Goal: Information Seeking & Learning: Learn about a topic

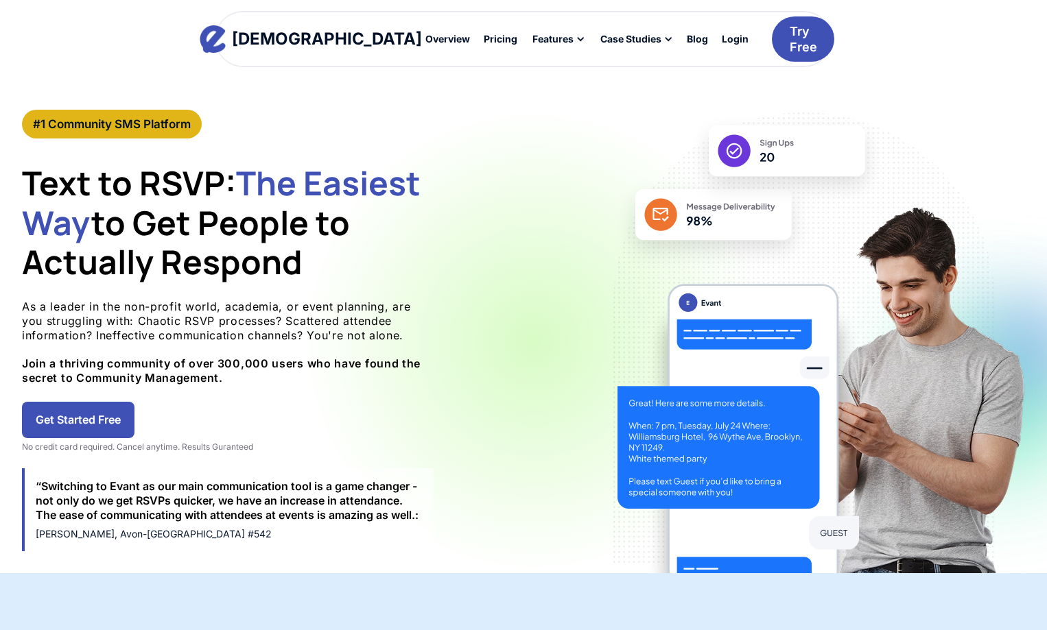
click at [327, 379] on p "As a leader in the non-profit world, academia, or event planning, are you strug…" at bounding box center [228, 343] width 412 height 86
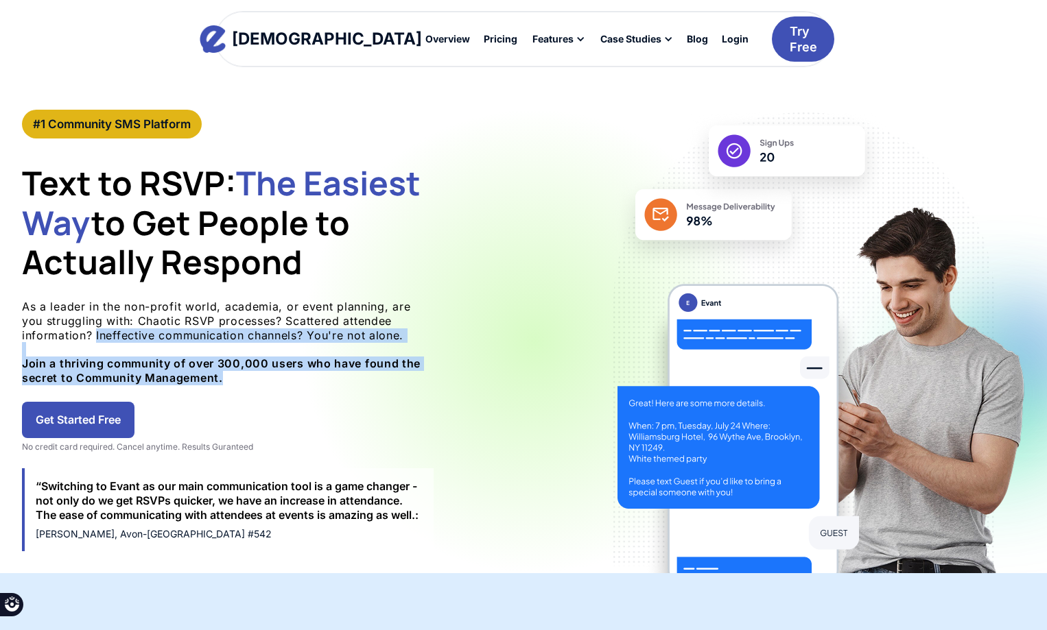
drag, startPoint x: 0, startPoint y: 0, endPoint x: 116, endPoint y: 333, distance: 352.9
click at [116, 333] on p "As a leader in the non-profit world, academia, or event planning, are you strug…" at bounding box center [228, 343] width 412 height 86
drag, startPoint x: 116, startPoint y: 333, endPoint x: 276, endPoint y: 374, distance: 165.7
click at [276, 374] on p "As a leader in the non-profit world, academia, or event planning, are you strug…" at bounding box center [228, 343] width 412 height 86
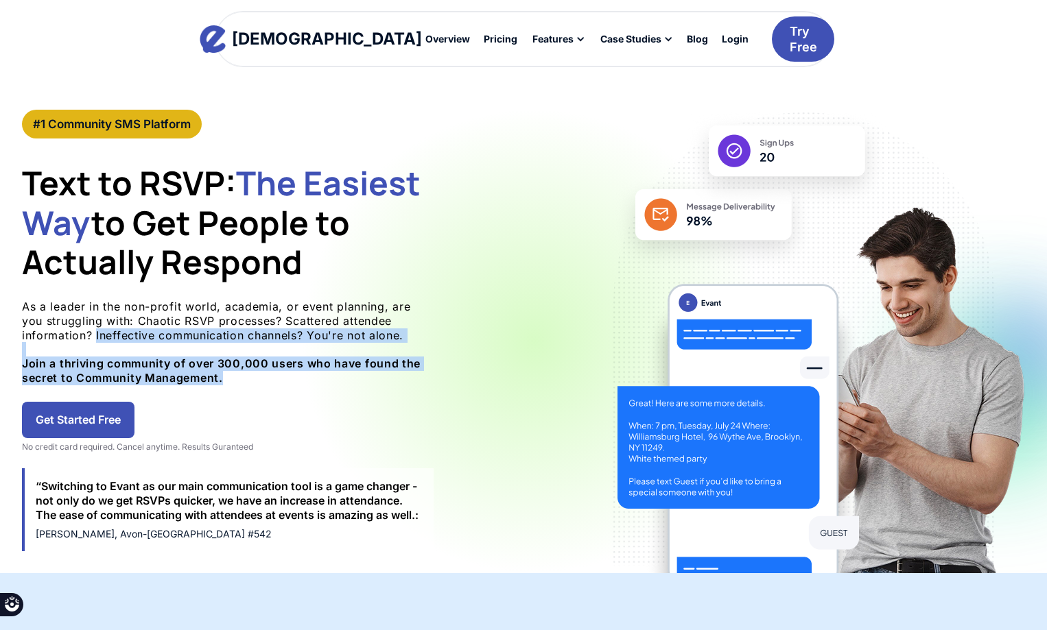
click at [276, 374] on p "As a leader in the non-profit world, academia, or event planning, are you strug…" at bounding box center [228, 343] width 412 height 86
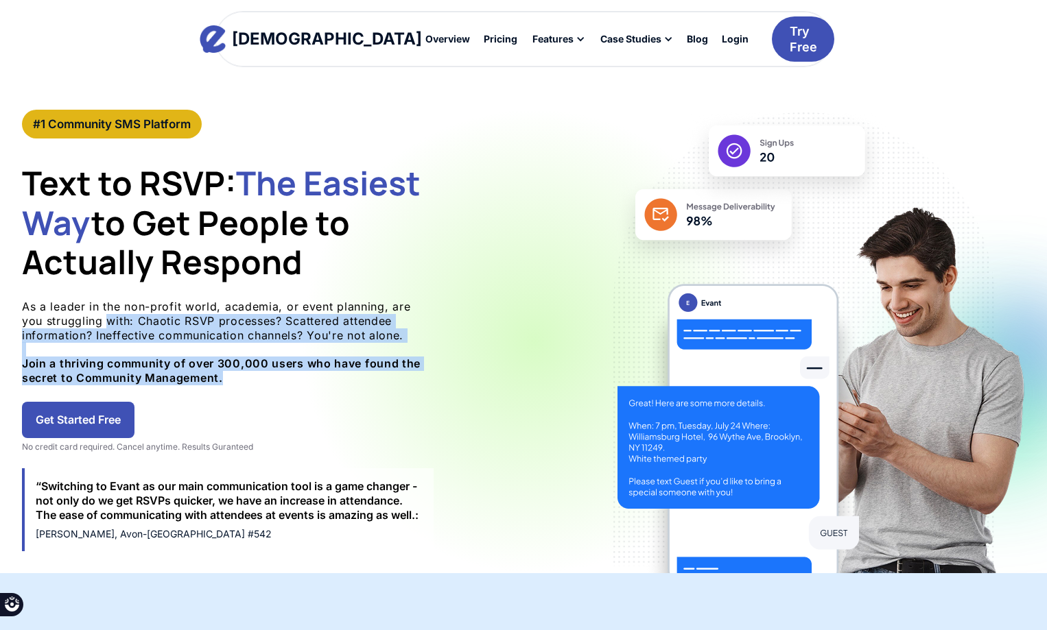
drag, startPoint x: 276, startPoint y: 374, endPoint x: 89, endPoint y: 322, distance: 194.4
click at [89, 322] on p "As a leader in the non-profit world, academia, or event planning, are you strug…" at bounding box center [228, 343] width 412 height 86
drag, startPoint x: 80, startPoint y: 322, endPoint x: 348, endPoint y: 394, distance: 277.8
click at [348, 394] on div "#1 Community SMS Platform Text to RSVP: The Easiest Way to Get People to Actual…" at bounding box center [228, 342] width 412 height 464
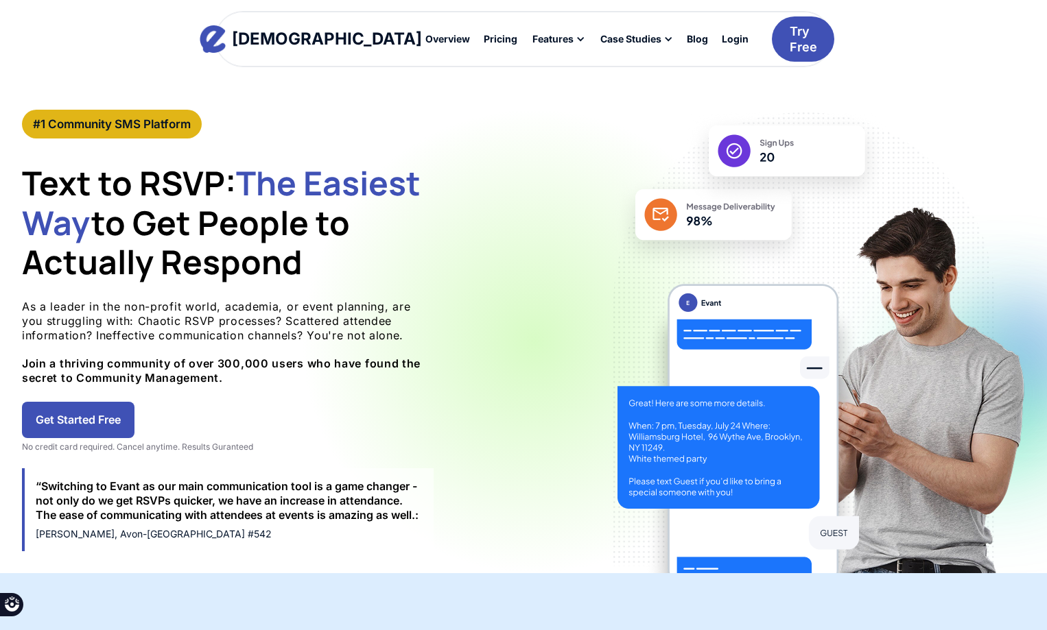
click at [348, 394] on div "#1 Community SMS Platform Text to RSVP: The Easiest Way to Get People to Actual…" at bounding box center [228, 342] width 412 height 464
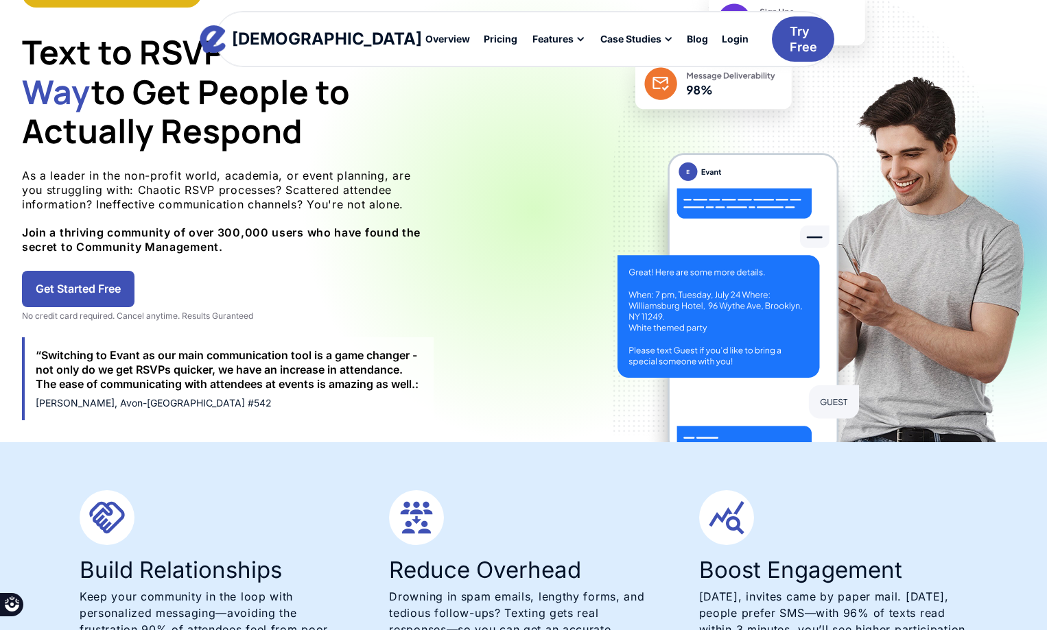
scroll to position [137, 0]
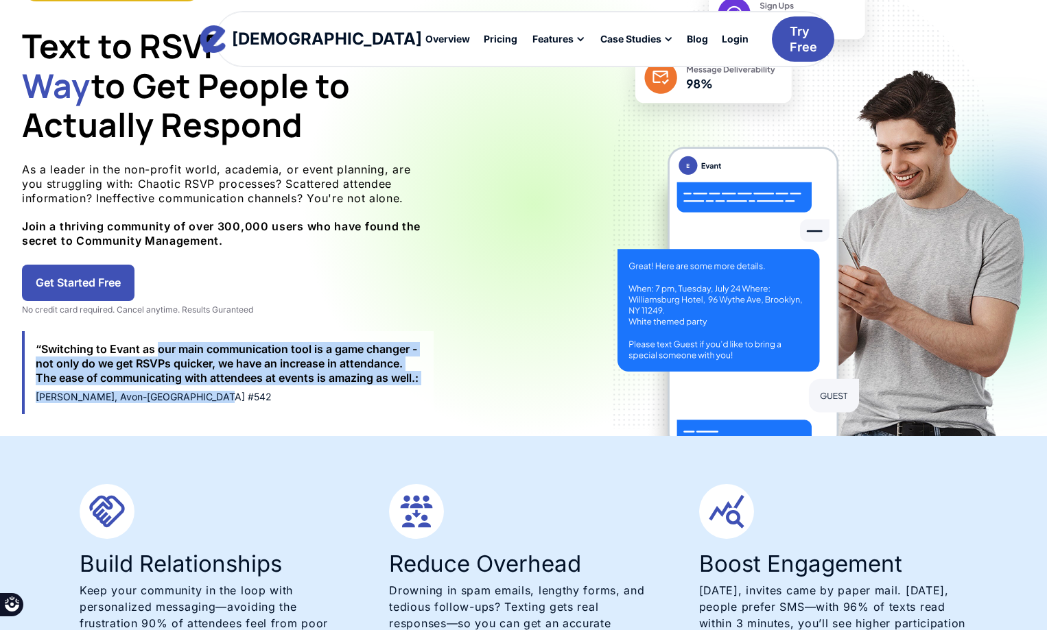
drag, startPoint x: 158, startPoint y: 346, endPoint x: 416, endPoint y: 403, distance: 264.1
click at [416, 403] on div "“Switching to Evant as our main communication tool is a game changer - not only…" at bounding box center [228, 372] width 412 height 83
click at [416, 403] on div "Mike Simmons, Avon-Miami Lodge #542" at bounding box center [229, 397] width 387 height 12
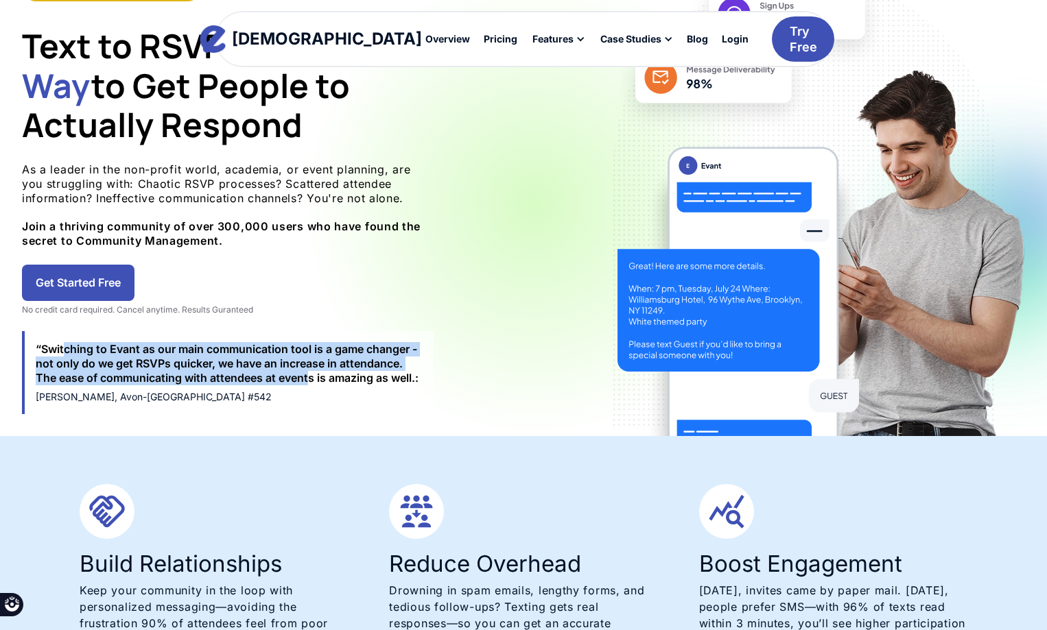
drag, startPoint x: 221, startPoint y: 365, endPoint x: 62, endPoint y: 345, distance: 159.7
click at [62, 345] on div "“Switching to Evant as our main communication tool is a game changer - not only…" at bounding box center [229, 363] width 387 height 43
drag, startPoint x: 56, startPoint y: 346, endPoint x: 375, endPoint y: 402, distance: 324.5
click at [375, 402] on div "“Switching to Evant as our main communication tool is a game changer - not only…" at bounding box center [228, 372] width 412 height 83
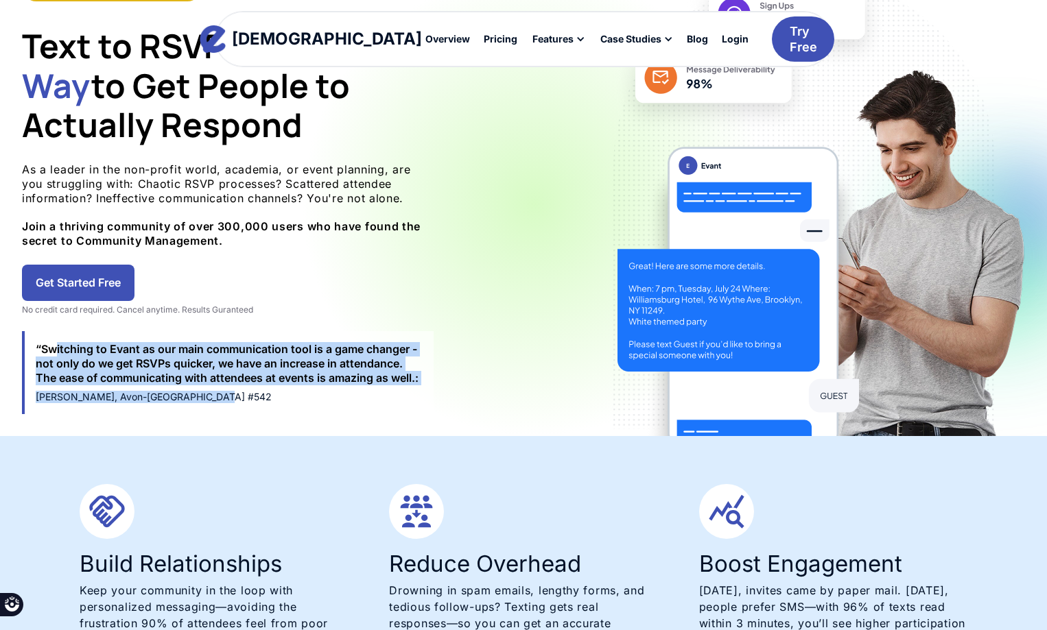
click at [375, 402] on div "Mike Simmons, Avon-Miami Lodge #542" at bounding box center [229, 397] width 387 height 12
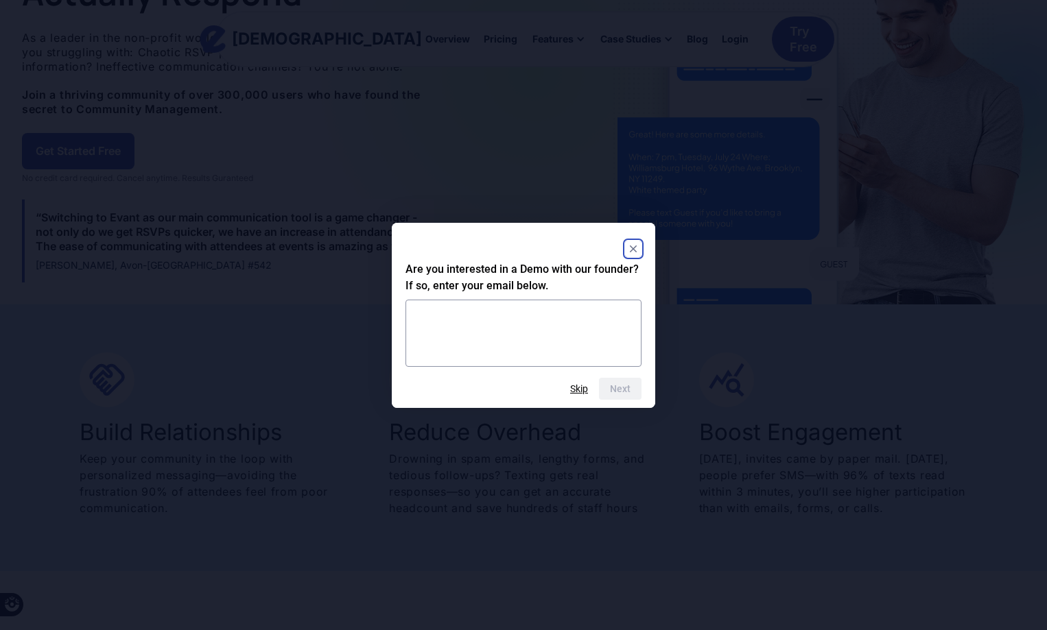
scroll to position [274, 0]
click at [636, 249] on rect "Close" at bounding box center [633, 249] width 16 height 16
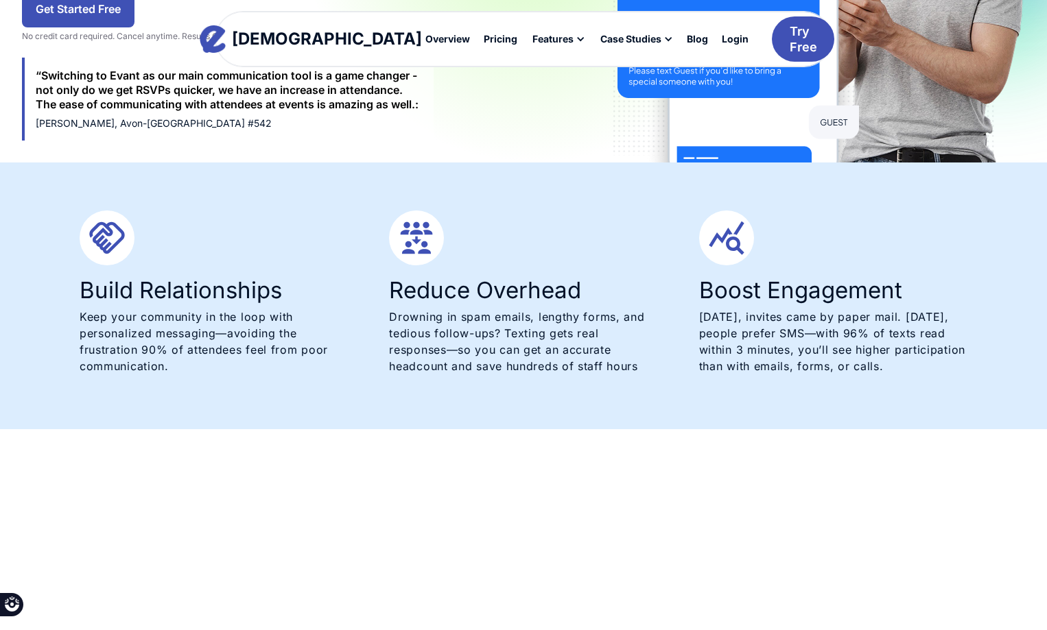
scroll to position [412, 0]
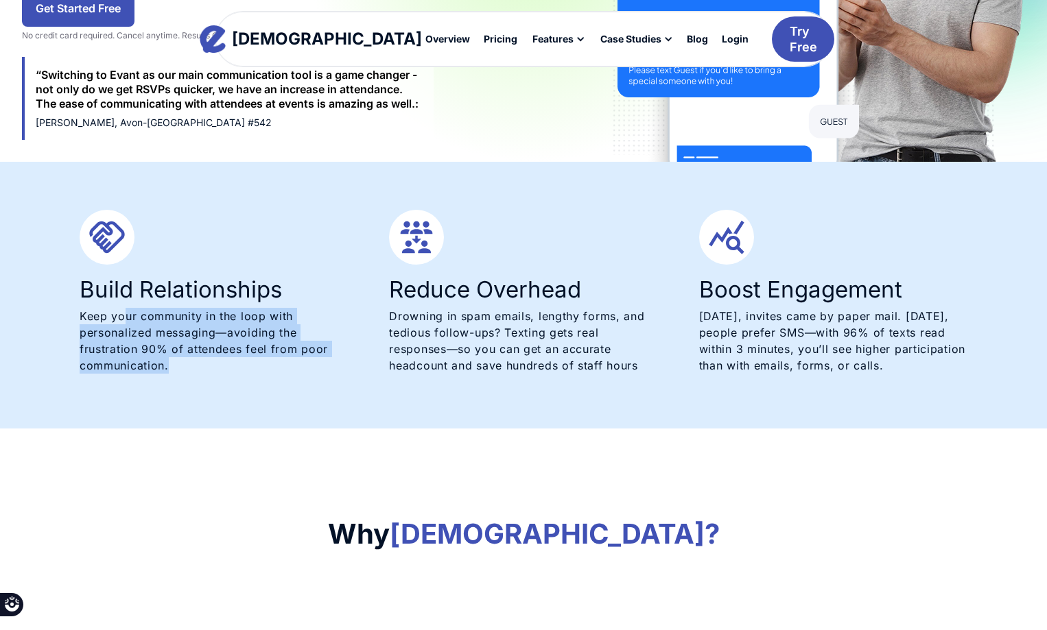
drag, startPoint x: 122, startPoint y: 321, endPoint x: 319, endPoint y: 381, distance: 205.7
click at [319, 381] on div "Build Relationships Keep your community in the loop with personalized messaging…" at bounding box center [523, 295] width 926 height 267
drag, startPoint x: 315, startPoint y: 376, endPoint x: 81, endPoint y: 329, distance: 239.1
click at [81, 329] on div "Build Relationships Keep your community in the loop with personalized messaging…" at bounding box center [214, 295] width 268 height 171
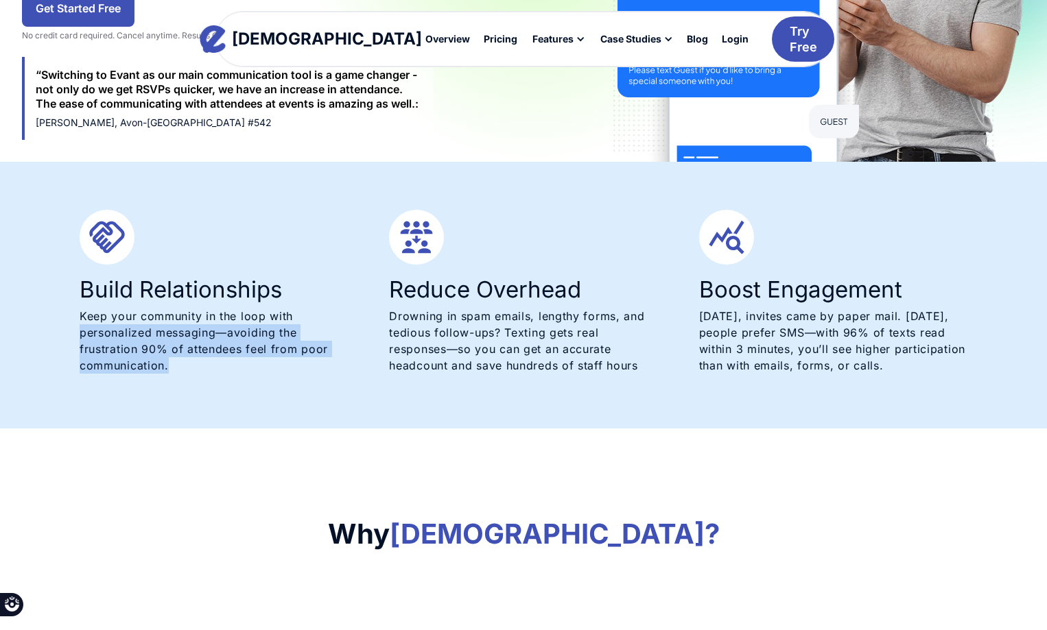
click at [81, 329] on p "Keep your community in the loop with personalized messaging—avoiding the frustr…" at bounding box center [214, 341] width 268 height 66
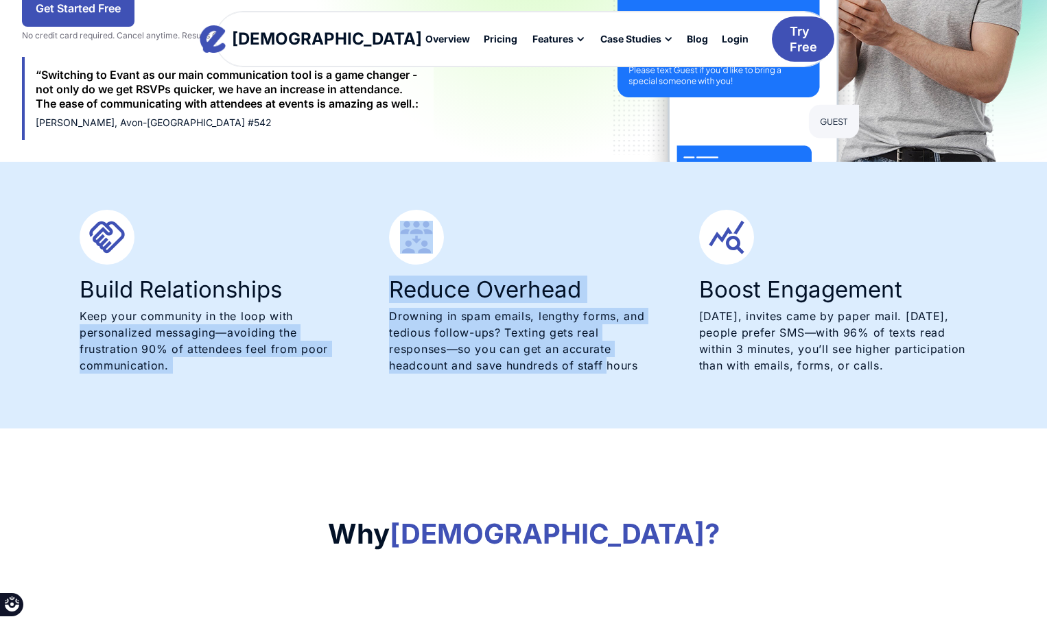
drag, startPoint x: 81, startPoint y: 329, endPoint x: 606, endPoint y: 388, distance: 528.7
click at [606, 388] on div "Build Relationships Keep your community in the loop with personalized messaging…" at bounding box center [523, 295] width 926 height 267
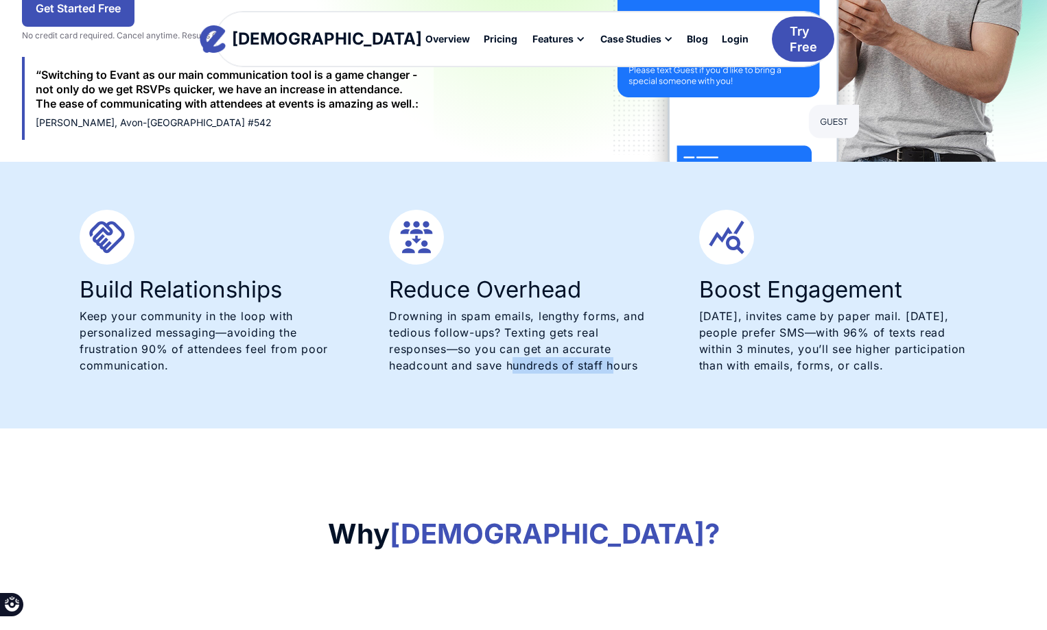
drag, startPoint x: 614, startPoint y: 385, endPoint x: 463, endPoint y: 361, distance: 152.9
click at [464, 361] on div "Build Relationships Keep your community in the loop with personalized messaging…" at bounding box center [523, 295] width 926 height 267
click at [463, 361] on p "Drowning in spam emails, lengthy forms, and tedious follow-ups? Texting gets re…" at bounding box center [523, 341] width 268 height 66
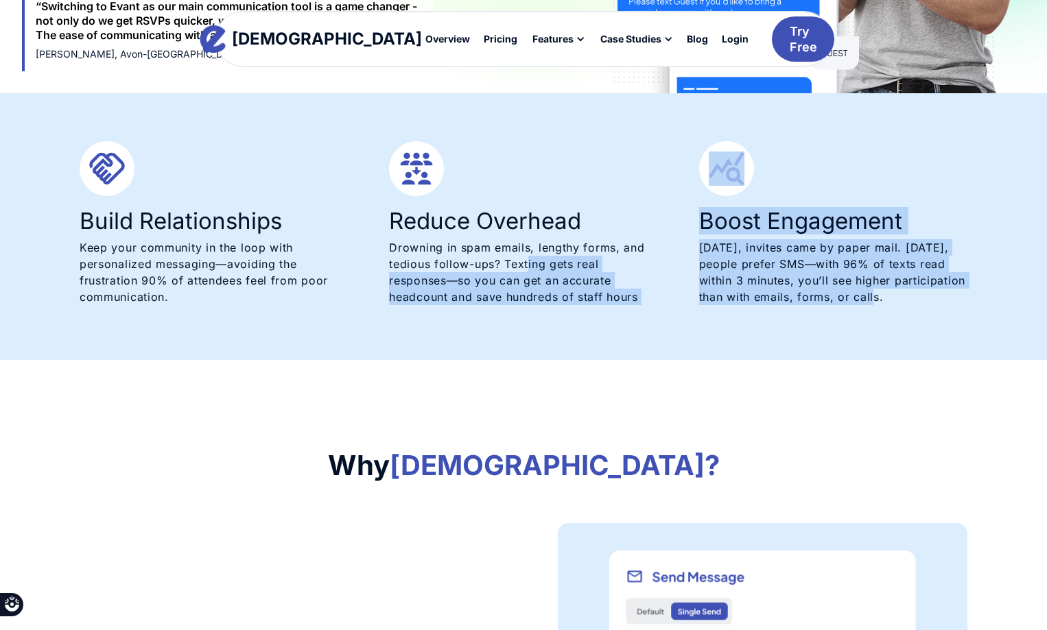
drag, startPoint x: 526, startPoint y: 265, endPoint x: 916, endPoint y: 307, distance: 392.6
click at [916, 307] on div "Build Relationships Keep your community in the loop with personalized messaging…" at bounding box center [523, 226] width 887 height 171
click at [916, 307] on div "Boost Engagement 100 years ago, invites came by paper mail. Today, people prefe…" at bounding box center [833, 226] width 268 height 171
drag, startPoint x: 955, startPoint y: 301, endPoint x: 165, endPoint y: 207, distance: 795.0
click at [165, 207] on div "Build Relationships Keep your community in the loop with personalized messaging…" at bounding box center [523, 226] width 887 height 171
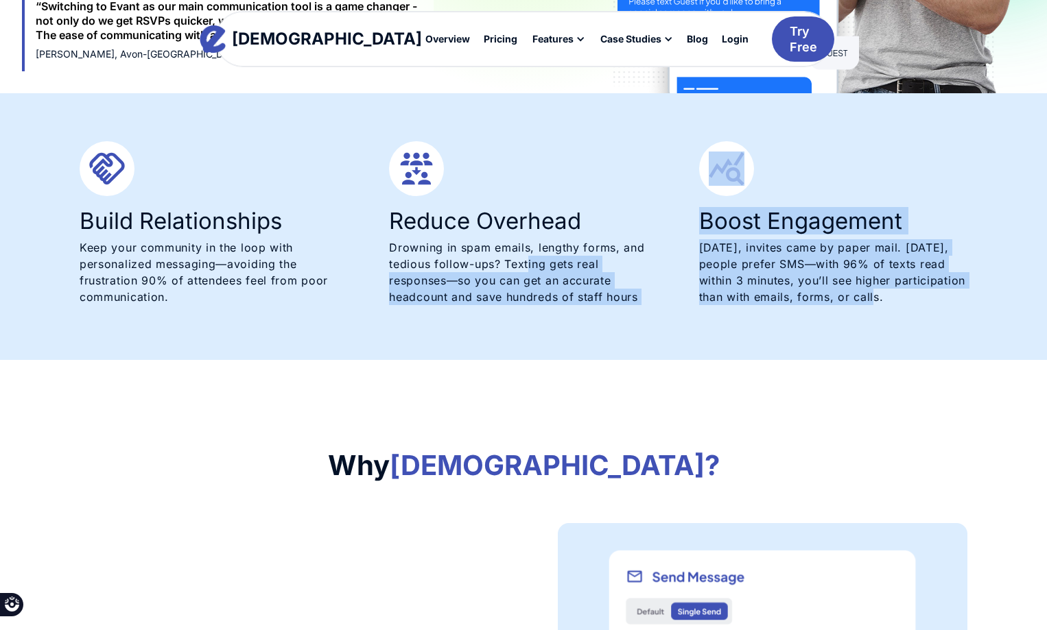
click at [165, 210] on h3 "Build Relationships" at bounding box center [214, 221] width 268 height 23
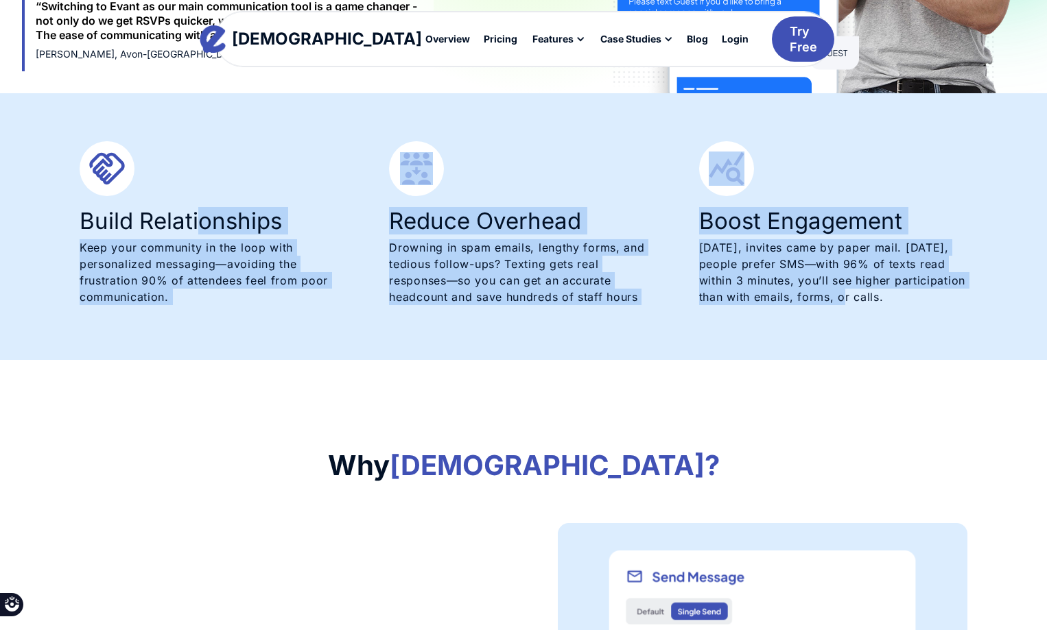
drag, startPoint x: 197, startPoint y: 206, endPoint x: 885, endPoint y: 323, distance: 697.7
click at [885, 323] on div "Build Relationships Keep your community in the loop with personalized messaging…" at bounding box center [523, 226] width 926 height 267
drag, startPoint x: 961, startPoint y: 331, endPoint x: 577, endPoint y: 263, distance: 389.4
click at [577, 263] on div "Build Relationships Keep your community in the loop with personalized messaging…" at bounding box center [523, 226] width 926 height 267
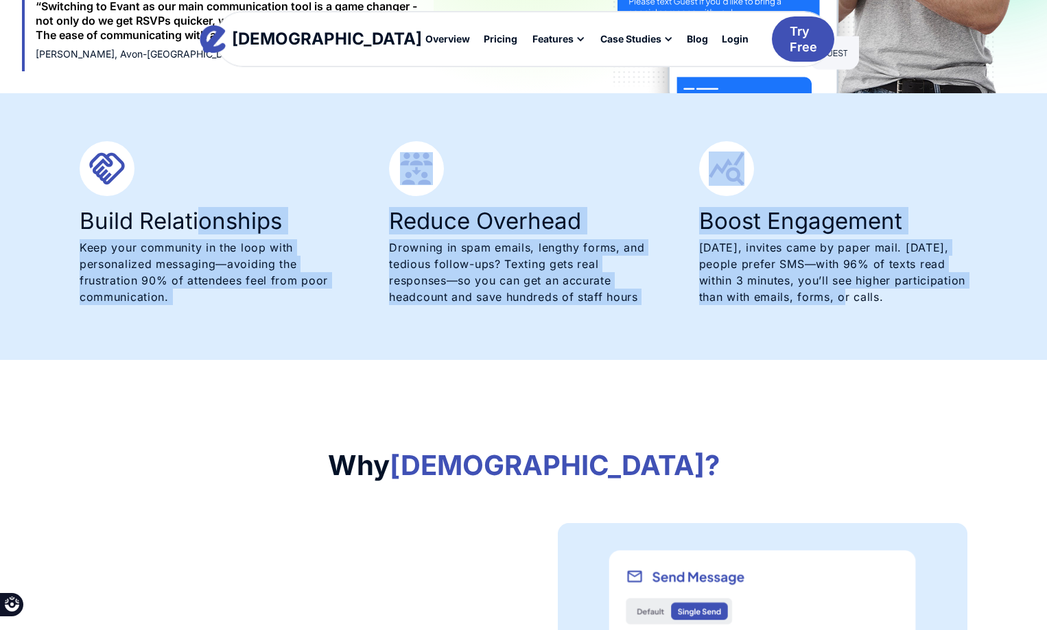
click at [577, 263] on p "Drowning in spam emails, lengthy forms, and tedious follow-ups? Texting gets re…" at bounding box center [523, 272] width 268 height 66
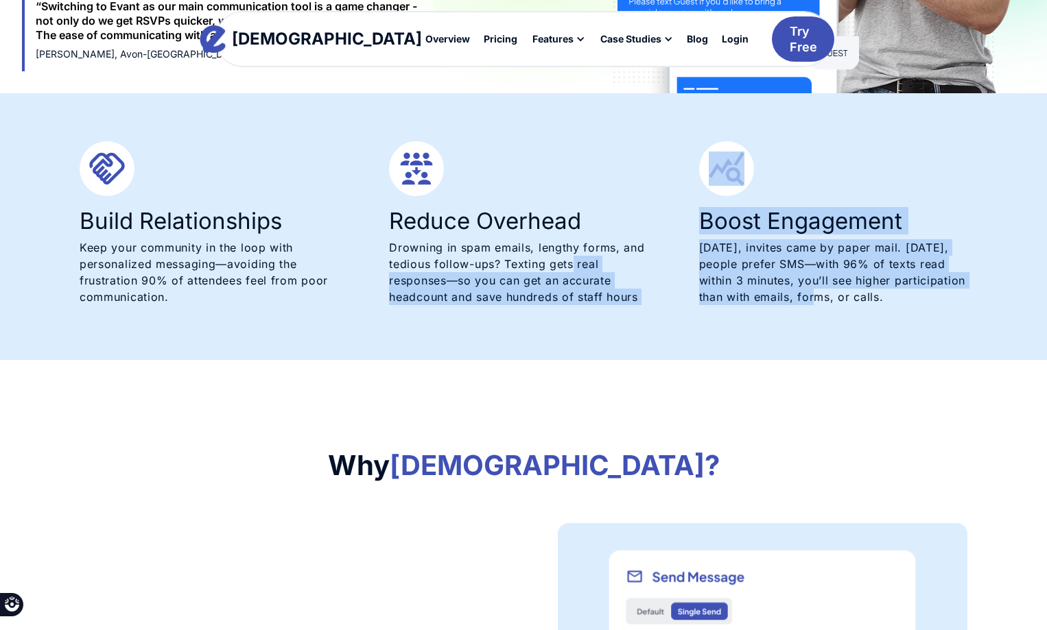
drag, startPoint x: 573, startPoint y: 263, endPoint x: 857, endPoint y: 292, distance: 286.1
click at [857, 292] on div "Build Relationships Keep your community in the loop with personalized messaging…" at bounding box center [523, 226] width 887 height 171
click at [857, 292] on p "100 years ago, invites came by paper mail. Today, people prefer SMS—with 96% of…" at bounding box center [833, 272] width 268 height 66
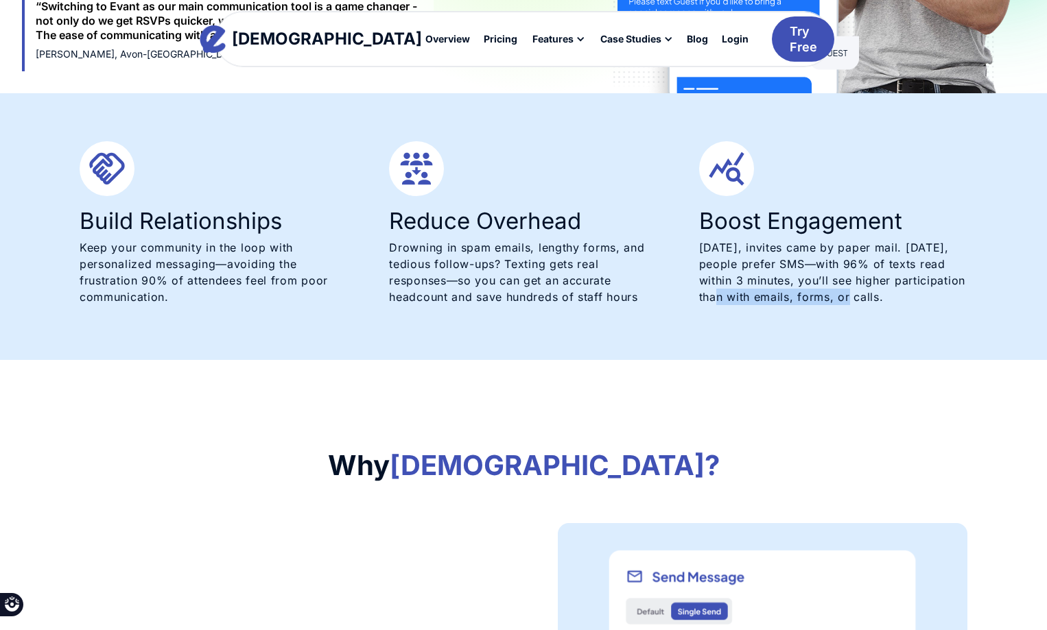
drag, startPoint x: 887, startPoint y: 299, endPoint x: 758, endPoint y: 297, distance: 129.0
click at [758, 297] on p "100 years ago, invites came by paper mail. Today, people prefer SMS—with 96% of…" at bounding box center [833, 272] width 268 height 66
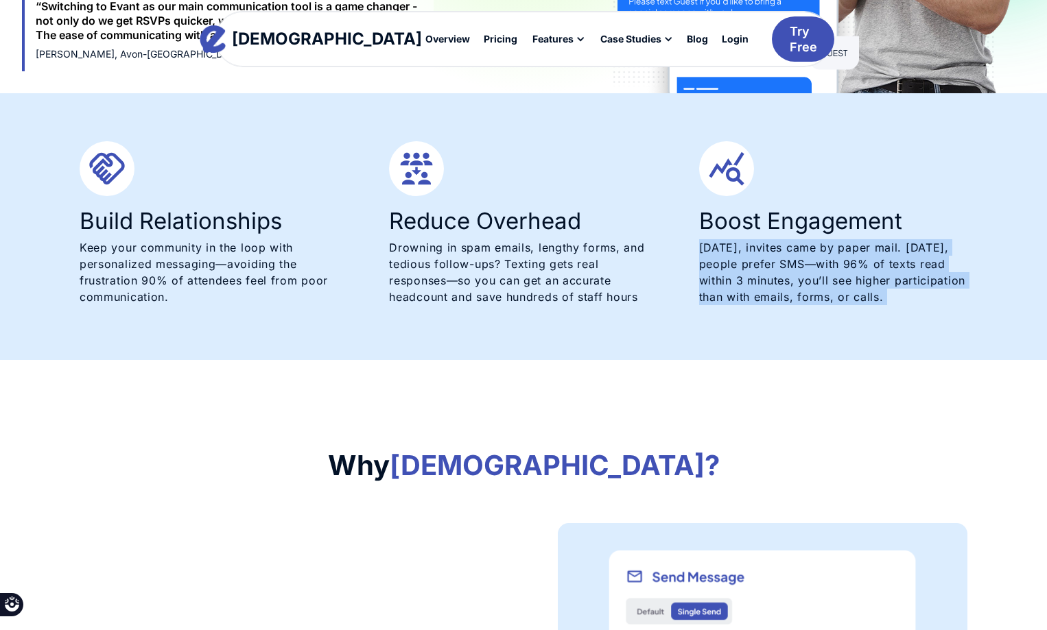
click at [758, 297] on p "100 years ago, invites came by paper mail. Today, people prefer SMS—with 96% of…" at bounding box center [833, 272] width 268 height 66
click at [755, 297] on p "100 years ago, invites came by paper mail. Today, people prefer SMS—with 96% of…" at bounding box center [833, 272] width 268 height 66
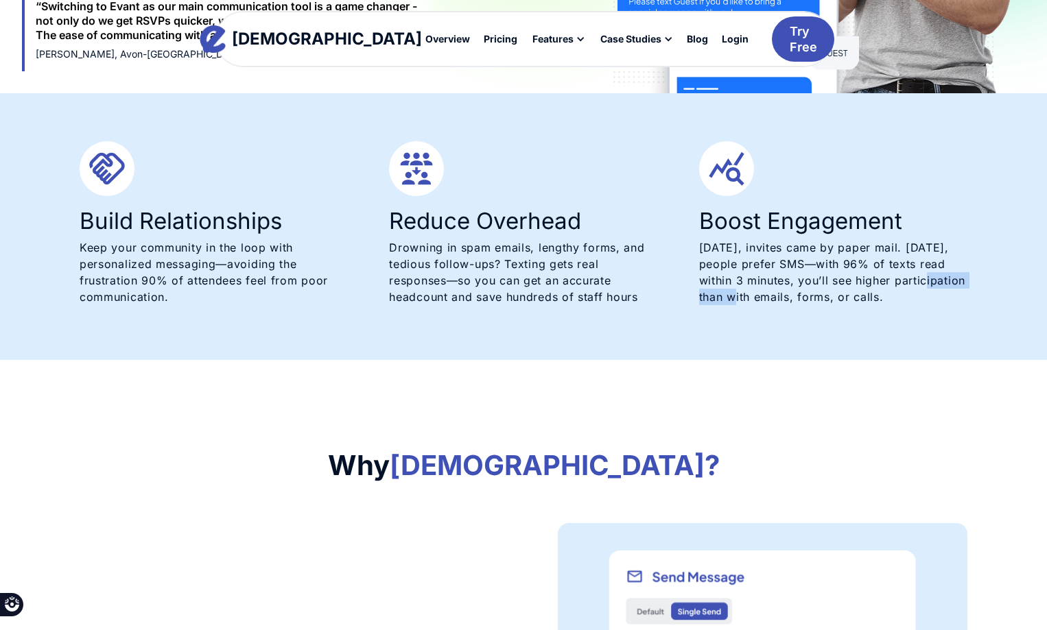
click at [755, 297] on p "100 years ago, invites came by paper mail. Today, people prefer SMS—with 96% of…" at bounding box center [833, 272] width 268 height 66
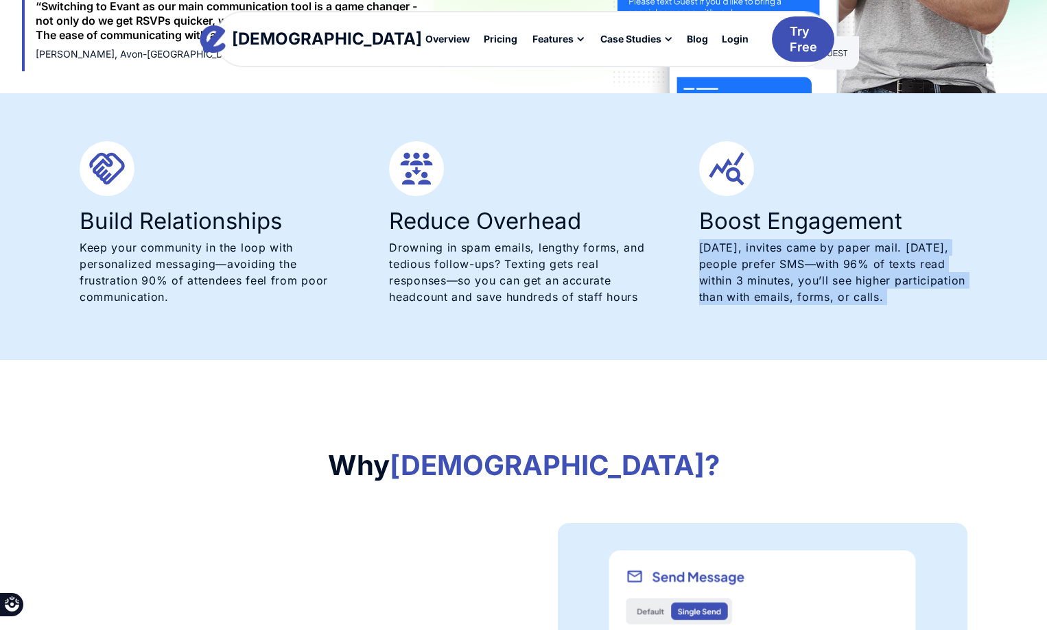
drag, startPoint x: 755, startPoint y: 297, endPoint x: 711, endPoint y: 311, distance: 46.6
click at [754, 297] on p "100 years ago, invites came by paper mail. Today, people prefer SMS—with 96% of…" at bounding box center [833, 272] width 268 height 66
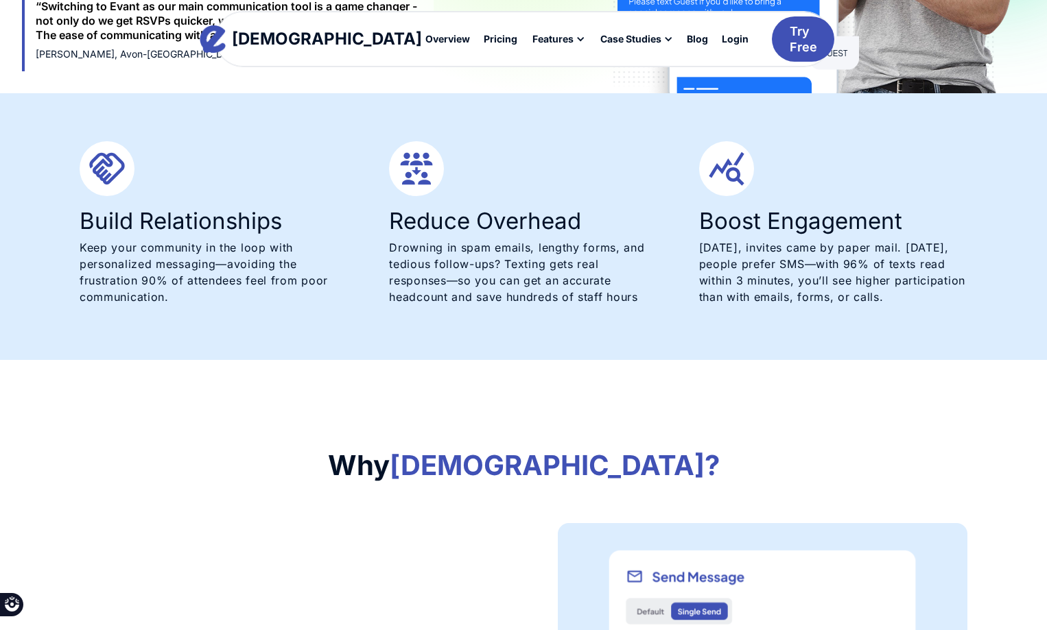
click at [602, 291] on p "Drowning in spam emails, lengthy forms, and tedious follow-ups? Texting gets re…" at bounding box center [523, 272] width 268 height 66
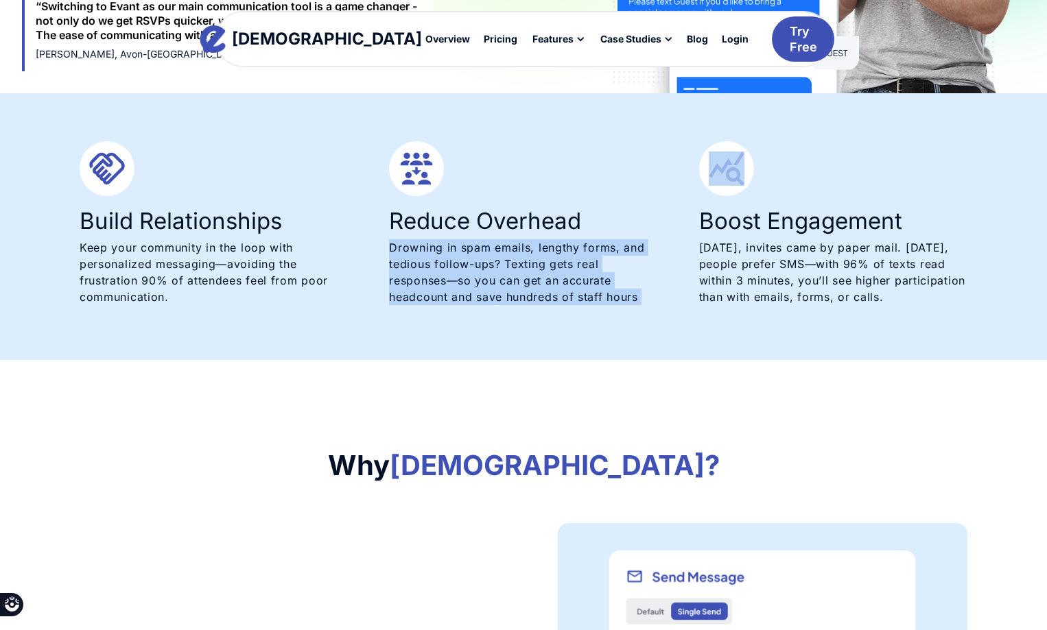
click at [602, 291] on p "Drowning in spam emails, lengthy forms, and tedious follow-ups? Texting gets re…" at bounding box center [523, 272] width 268 height 66
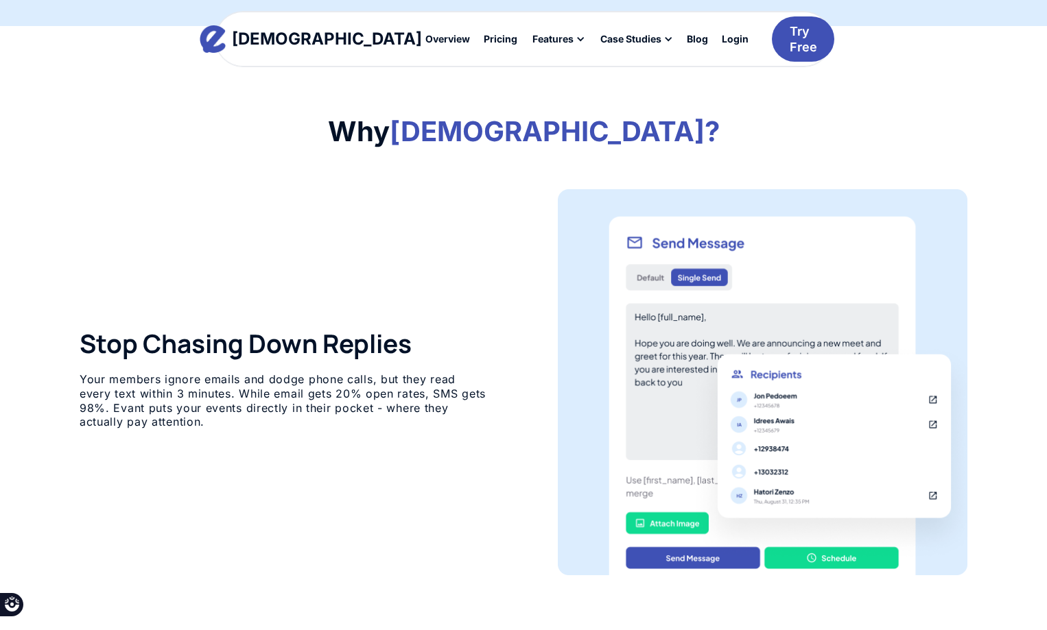
scroll to position [892, 0]
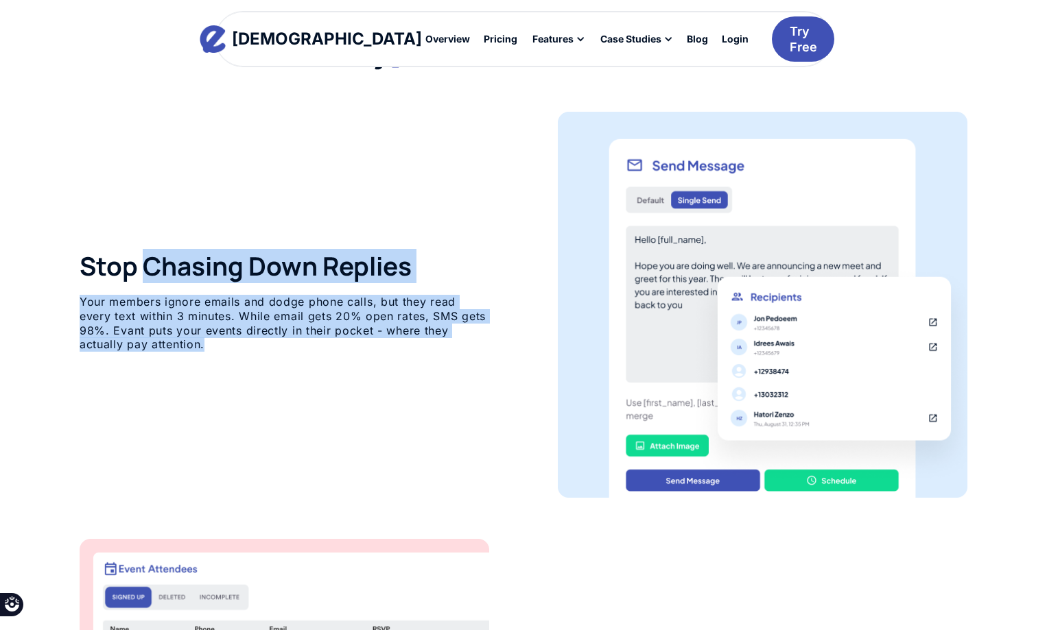
drag, startPoint x: 141, startPoint y: 263, endPoint x: 509, endPoint y: 343, distance: 376.3
click at [505, 341] on div "Stop Chasing Down Replies Your members ignore emails and dodge phone calls, but…" at bounding box center [523, 305] width 887 height 386
click at [509, 343] on div "Stop Chasing Down Replies Your members ignore emails and dodge phone calls, but…" at bounding box center [523, 305] width 887 height 386
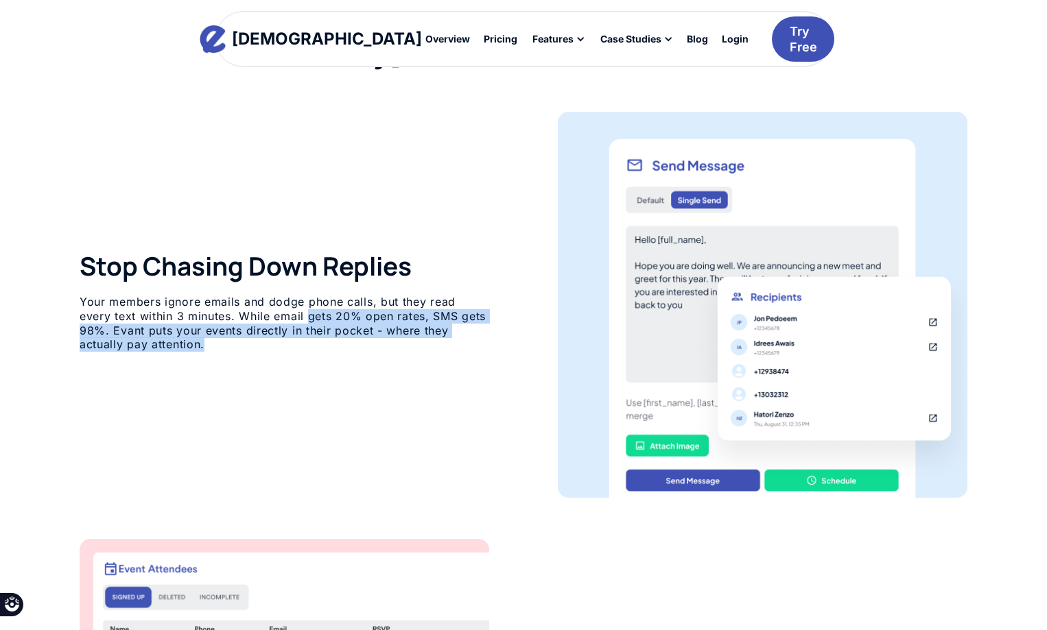
drag, startPoint x: 444, startPoint y: 353, endPoint x: 269, endPoint y: 329, distance: 177.1
click at [272, 322] on div "Stop Chasing Down Replies Your members ignore emails and dodge phone calls, but…" at bounding box center [284, 305] width 409 height 108
click at [267, 346] on p "Your members ignore emails and dodge phone calls, but they read every text with…" at bounding box center [284, 323] width 409 height 57
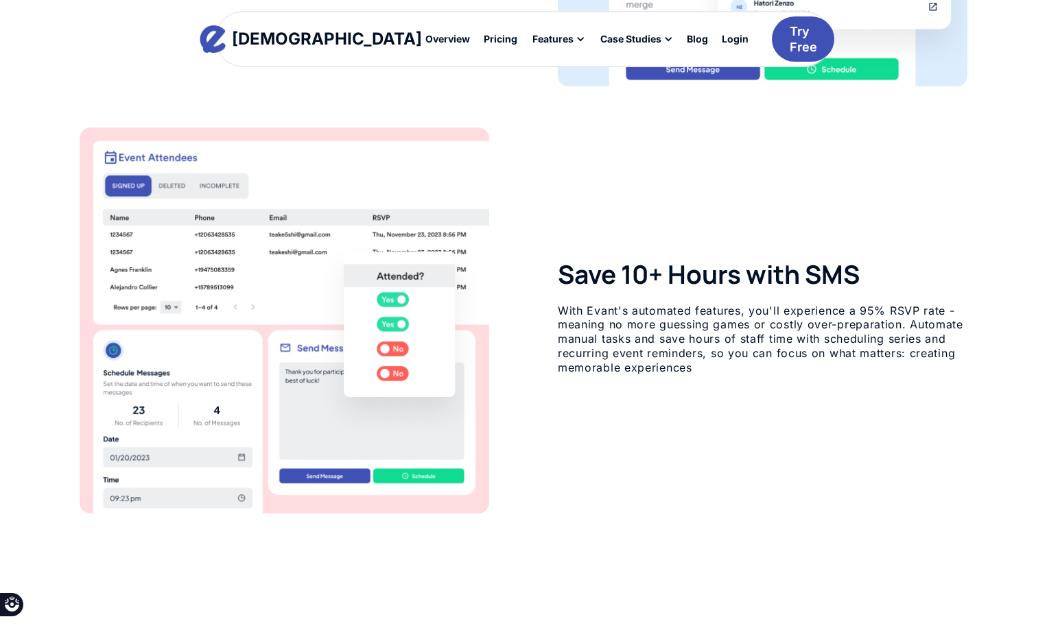
scroll to position [1372, 0]
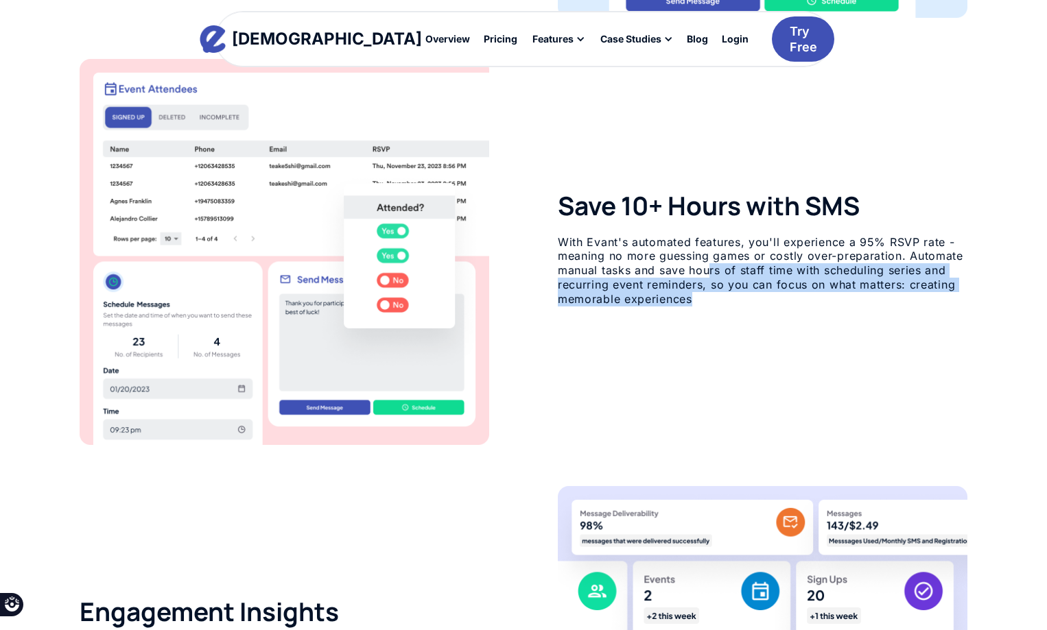
drag, startPoint x: 712, startPoint y: 275, endPoint x: 868, endPoint y: 371, distance: 182.9
click at [868, 371] on div "Save 10+ Hours with SMS With Evant's automated features, you'll experience a 95…" at bounding box center [523, 252] width 887 height 386
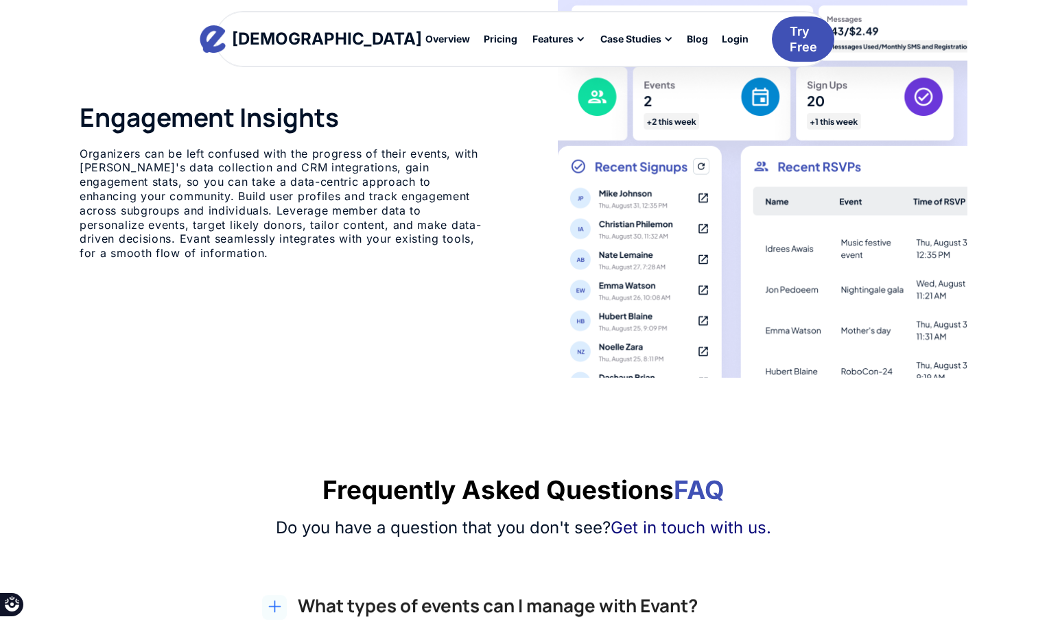
scroll to position [1852, 0]
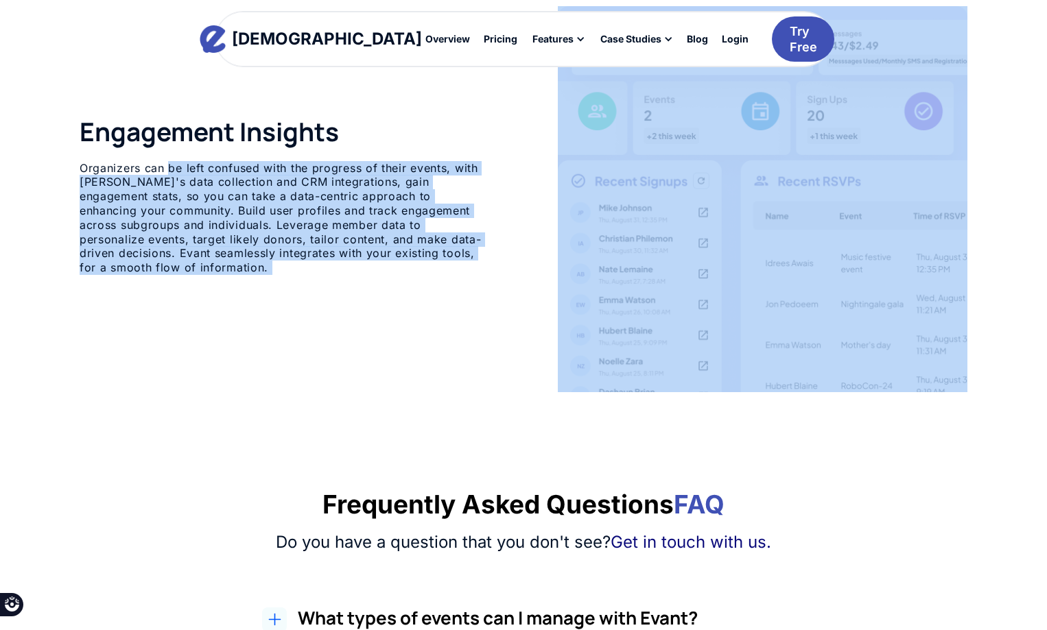
drag, startPoint x: 167, startPoint y: 151, endPoint x: 515, endPoint y: 335, distance: 393.6
click at [515, 335] on div "Engagement Insights Organizers can be left confused with the progress of their …" at bounding box center [523, 199] width 887 height 386
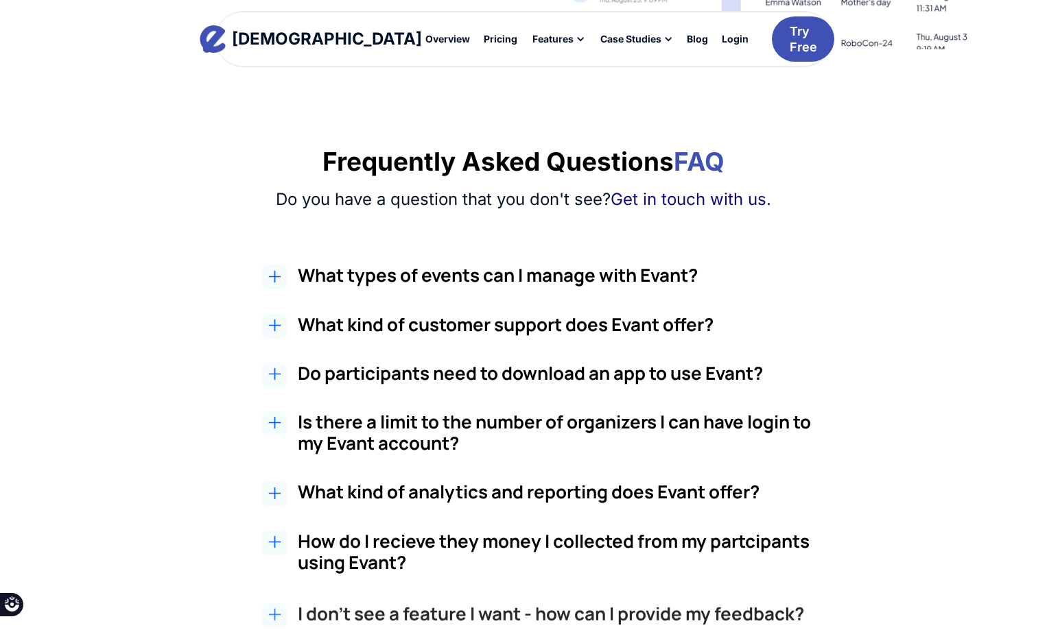
scroll to position [2263, 0]
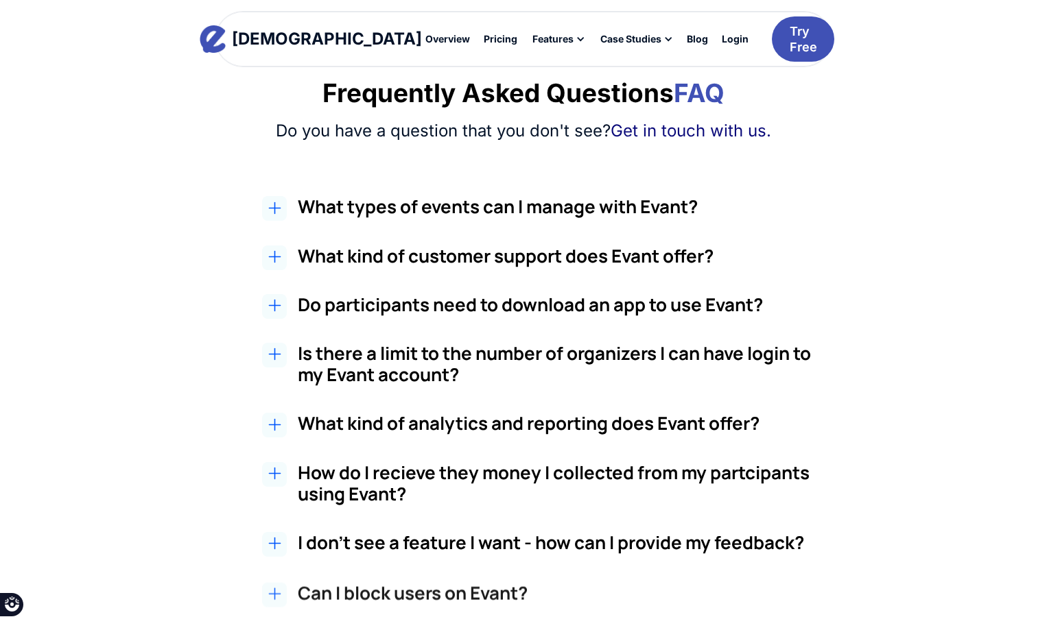
click at [519, 214] on h2 "What types of events can I manage with Evant?" at bounding box center [555, 206] width 515 height 21
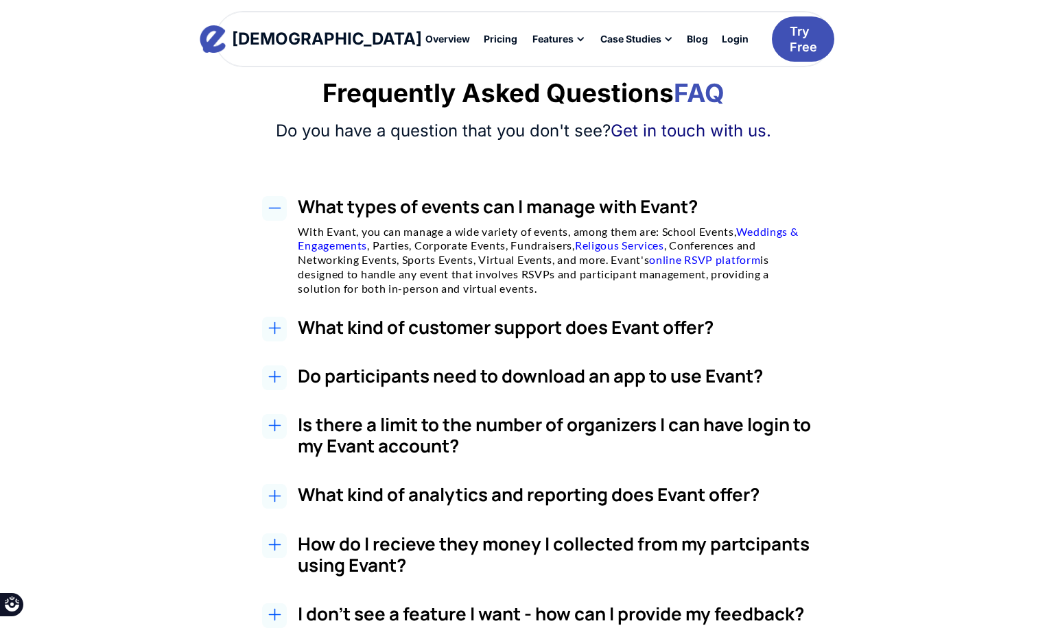
drag, startPoint x: 492, startPoint y: 241, endPoint x: 538, endPoint y: 293, distance: 69.0
click at [538, 293] on p "With Evant, you can manage a wide variety of events, among them are: School Eve…" at bounding box center [555, 260] width 515 height 71
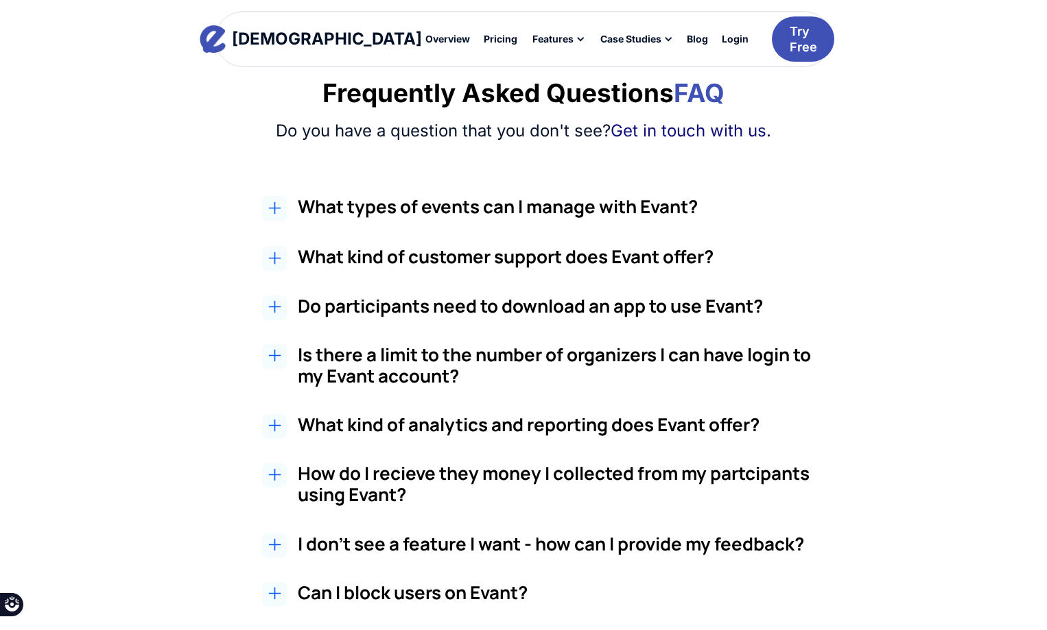
click at [525, 224] on div "What types of events can I manage with Evant? With Evant, you can manage a wide…" at bounding box center [555, 210] width 515 height 29
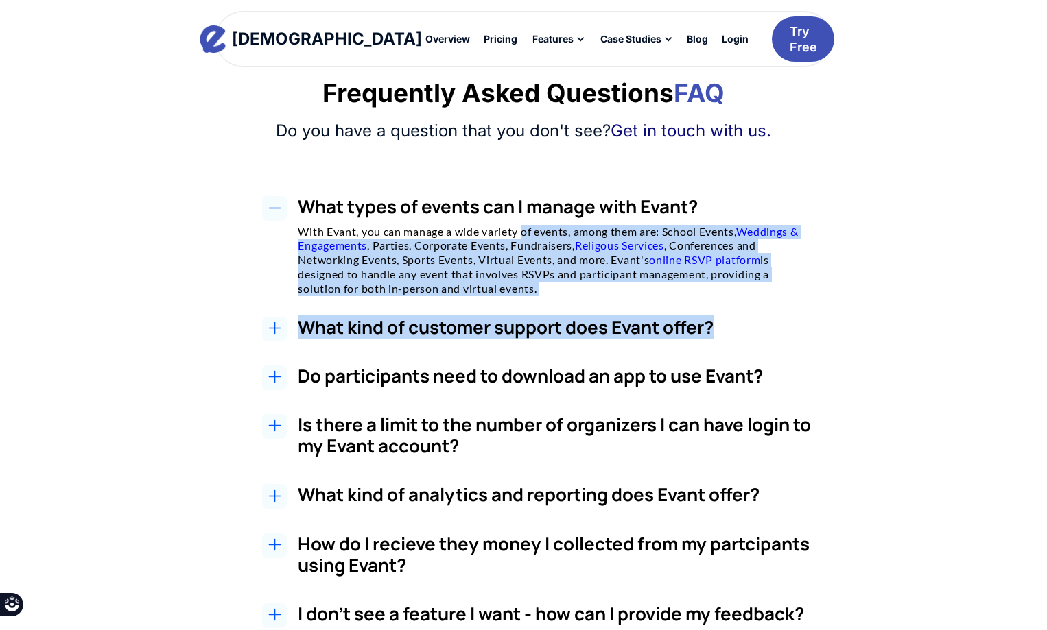
drag, startPoint x: 523, startPoint y: 223, endPoint x: 859, endPoint y: 307, distance: 345.7
click at [859, 307] on div "What types of events can I manage with Evant? With Evant, you can manage a wide…" at bounding box center [523, 557] width 887 height 722
click at [879, 276] on div "What types of events can I manage with Evant? With Evant, you can manage a wide…" at bounding box center [537, 245] width 859 height 99
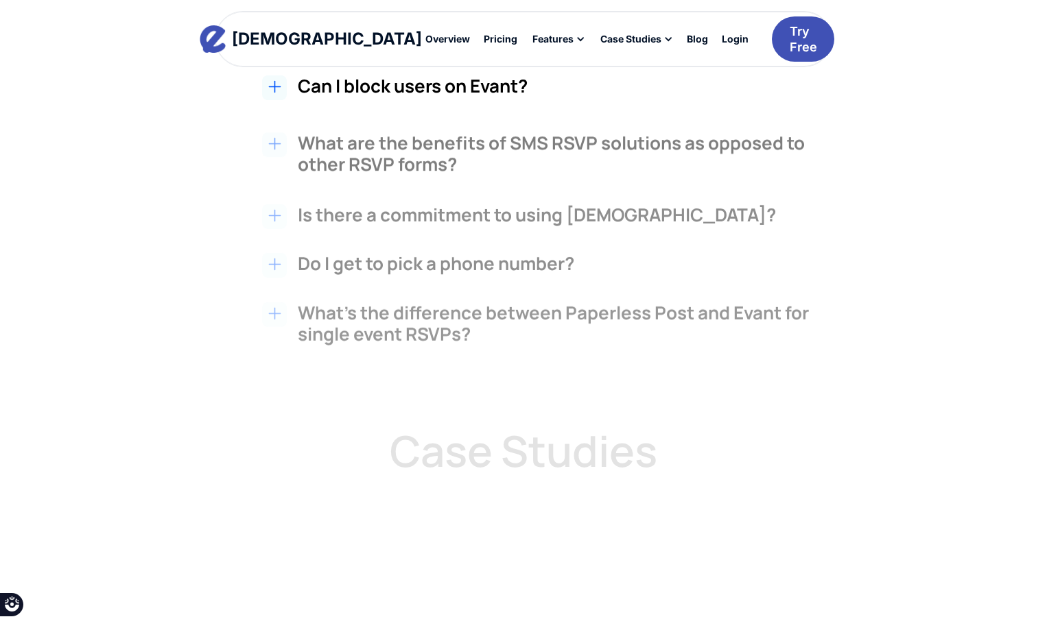
scroll to position [2881, 0]
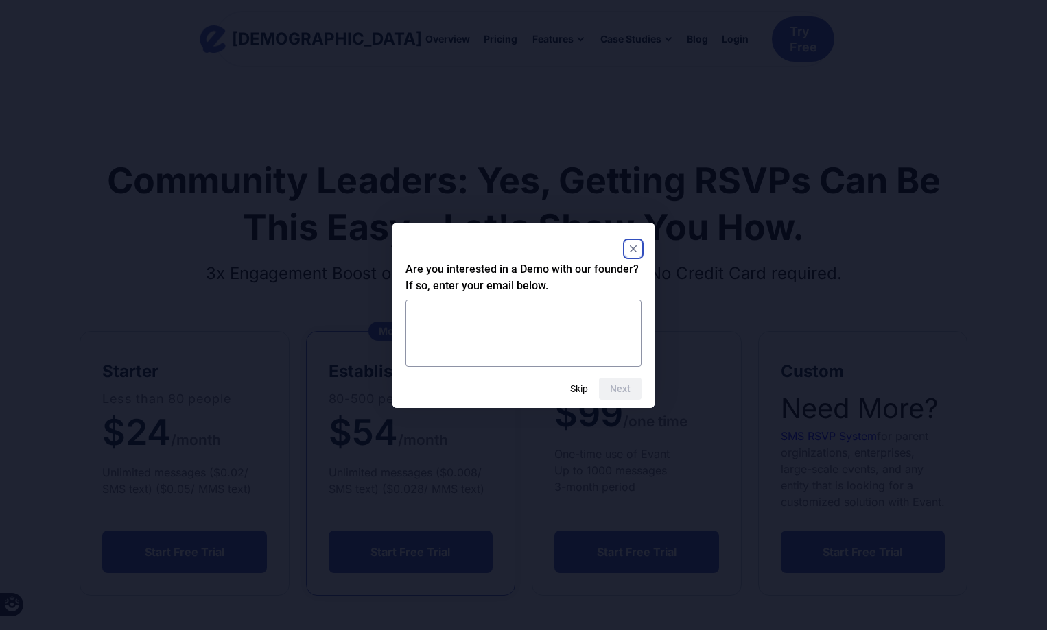
click at [629, 246] on rect "Close" at bounding box center [633, 249] width 16 height 16
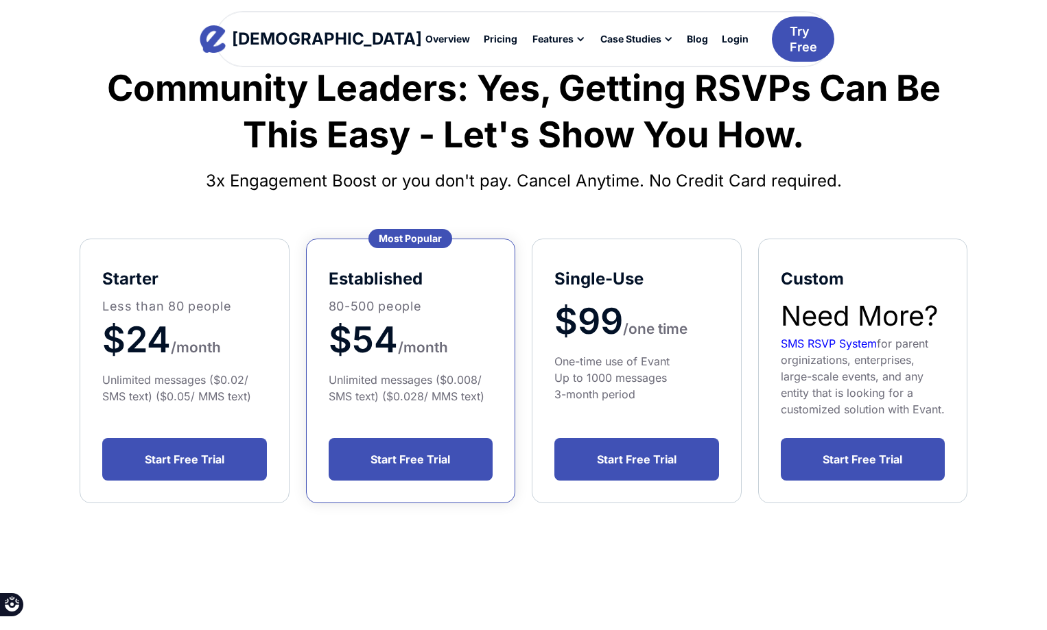
scroll to position [69, 0]
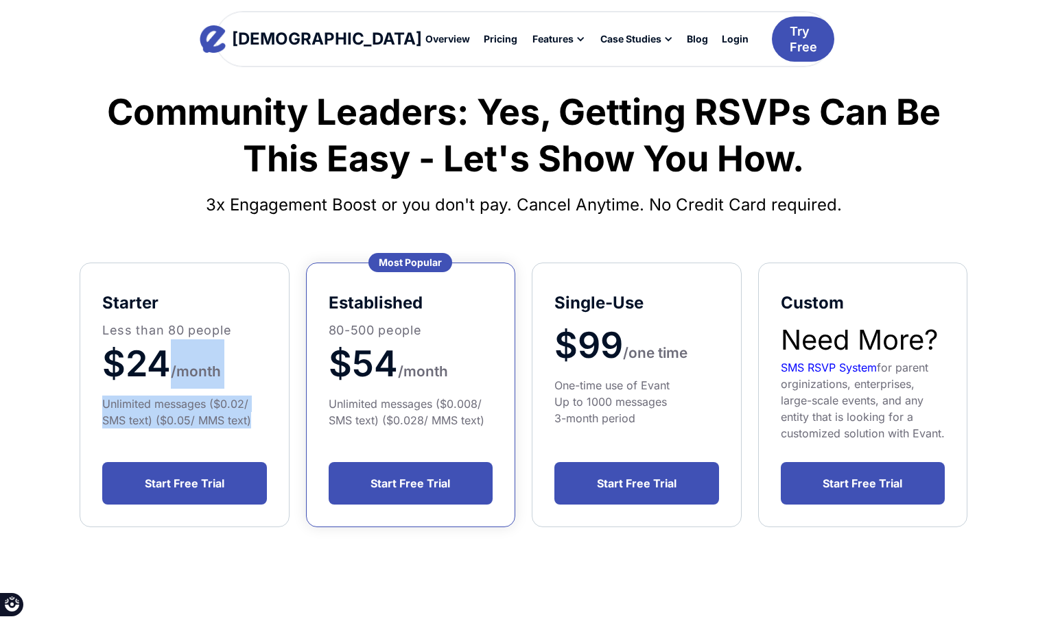
drag, startPoint x: 159, startPoint y: 374, endPoint x: 265, endPoint y: 425, distance: 118.1
click at [265, 425] on div "starter Less than 80 people $24 /month Unlimited messages ($0.02/ SMS text) ($0…" at bounding box center [184, 356] width 165 height 143
click at [261, 427] on div "Unlimited messages ($0.02/ SMS text) ($0.05/ MMS text)" at bounding box center [184, 412] width 165 height 33
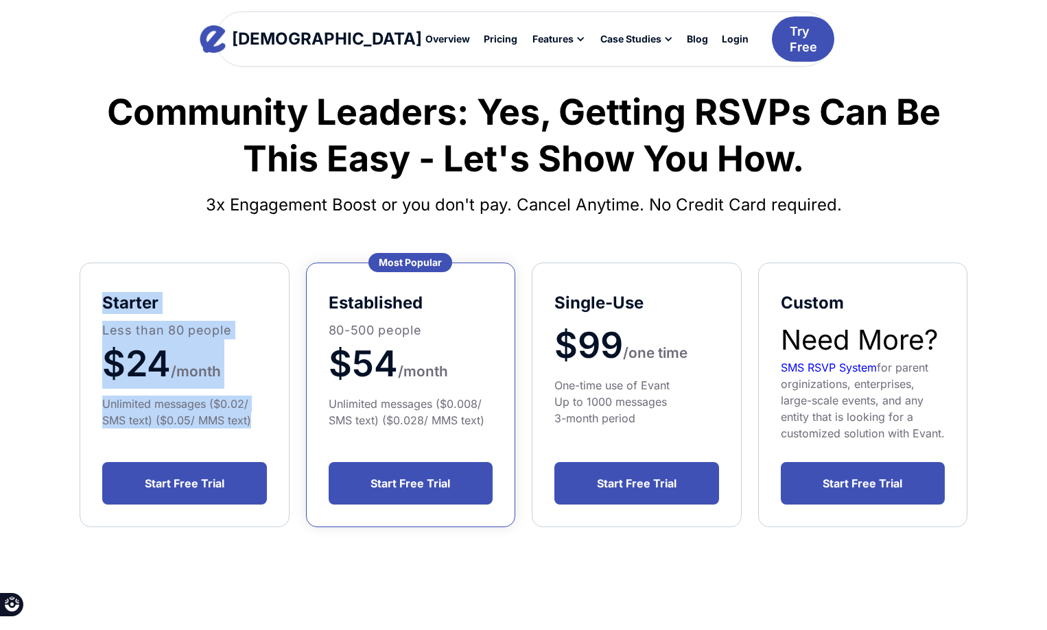
drag, startPoint x: 261, startPoint y: 424, endPoint x: 48, endPoint y: 293, distance: 250.3
click at [48, 293] on div "Community Leaders: Yes, Getting RSVPs Can Be This Easy - Let's Show You How. 3x…" at bounding box center [523, 443] width 1047 height 804
click at [58, 290] on div "Community Leaders: Yes, Getting RSVPs Can Be This Easy - Let's Show You How. 3x…" at bounding box center [523, 443] width 1047 height 804
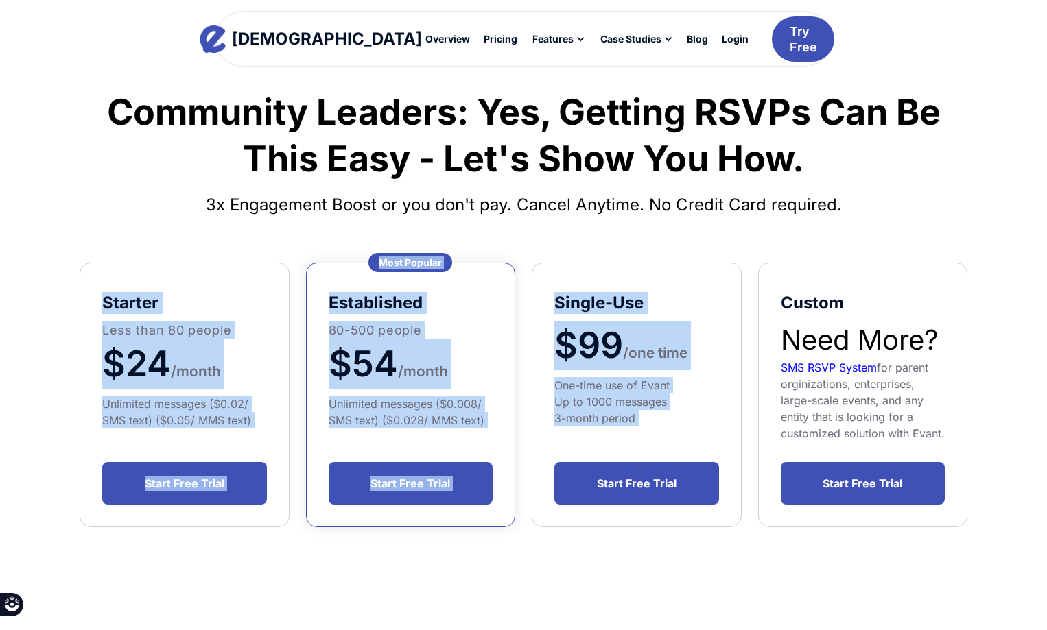
drag, startPoint x: 61, startPoint y: 287, endPoint x: 558, endPoint y: 446, distance: 521.9
click at [558, 446] on div "Community Leaders: Yes, Getting RSVPs Can Be This Easy - Let's Show You How. 3x…" at bounding box center [523, 443] width 926 height 804
click at [558, 446] on div "Single-Use $99 /one time One-time use of Evant Up to 1000 messages 3-month peri…" at bounding box center [637, 395] width 210 height 265
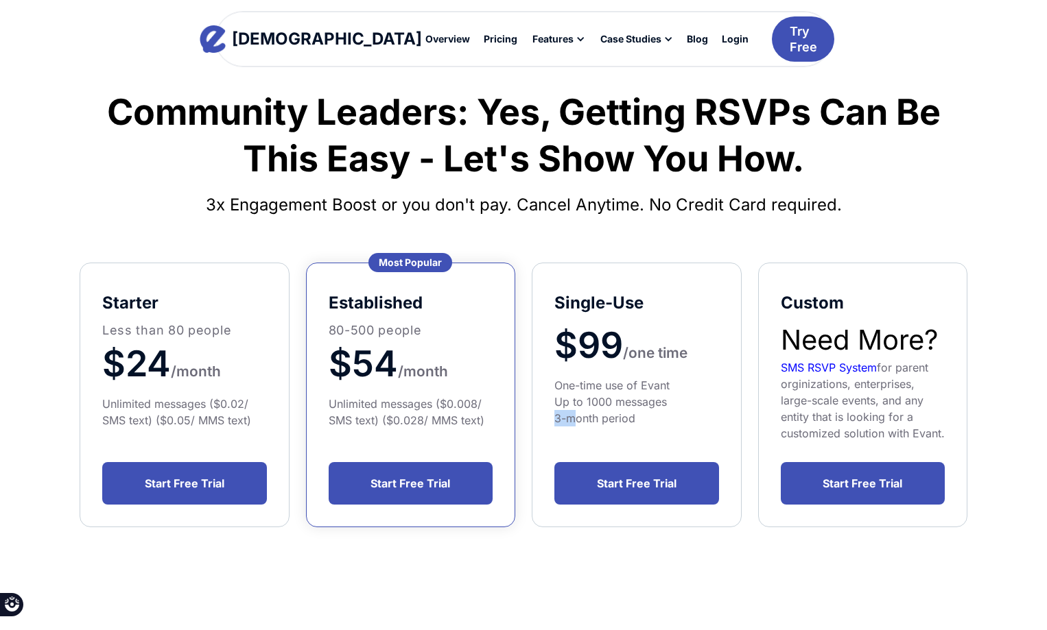
drag, startPoint x: 571, startPoint y: 431, endPoint x: 557, endPoint y: 410, distance: 25.1
click at [557, 410] on div "Single-Use $99 /one time One-time use of Evant Up to 1000 messages 3-month peri…" at bounding box center [637, 395] width 210 height 265
click at [557, 410] on div "One-time use of Evant Up to 1000 messages 3-month period" at bounding box center [636, 401] width 165 height 49
drag, startPoint x: 557, startPoint y: 404, endPoint x: 702, endPoint y: 431, distance: 148.0
click at [702, 431] on div "Single-Use $99 /one time One-time use of Evant Up to 1000 messages 3-month peri…" at bounding box center [637, 395] width 210 height 265
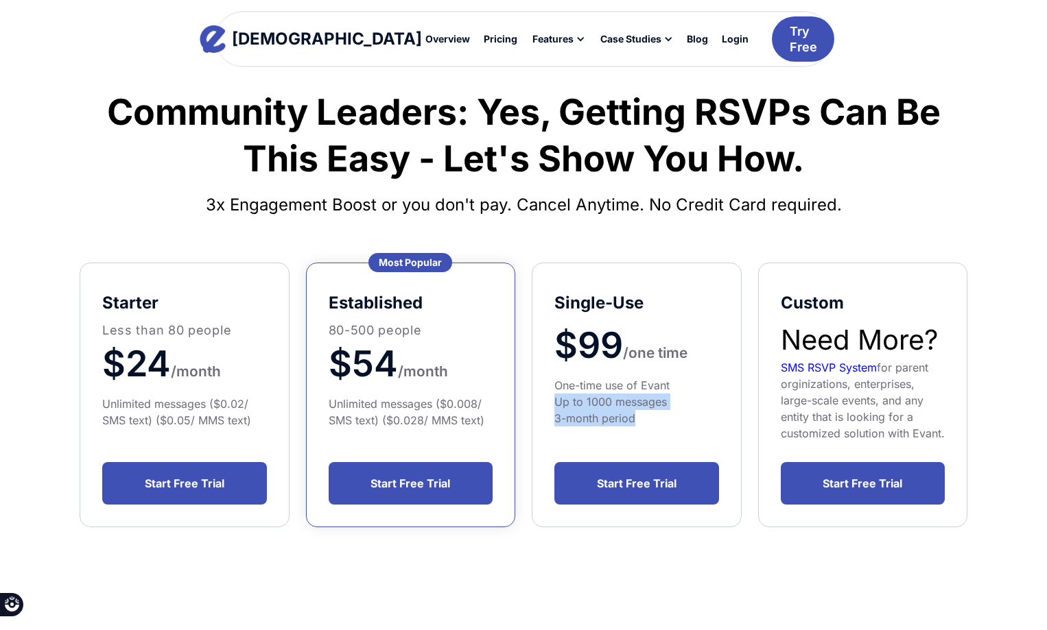
click at [703, 431] on div "Single-Use $99 /one time One-time use of Evant Up to 1000 messages 3-month peri…" at bounding box center [637, 395] width 210 height 265
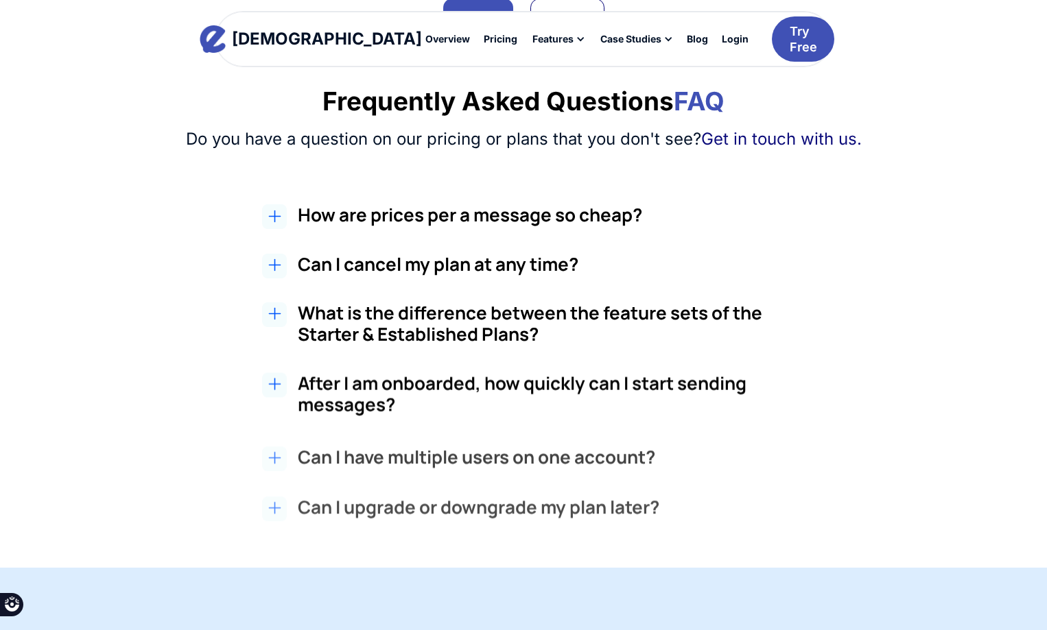
scroll to position [1166, 0]
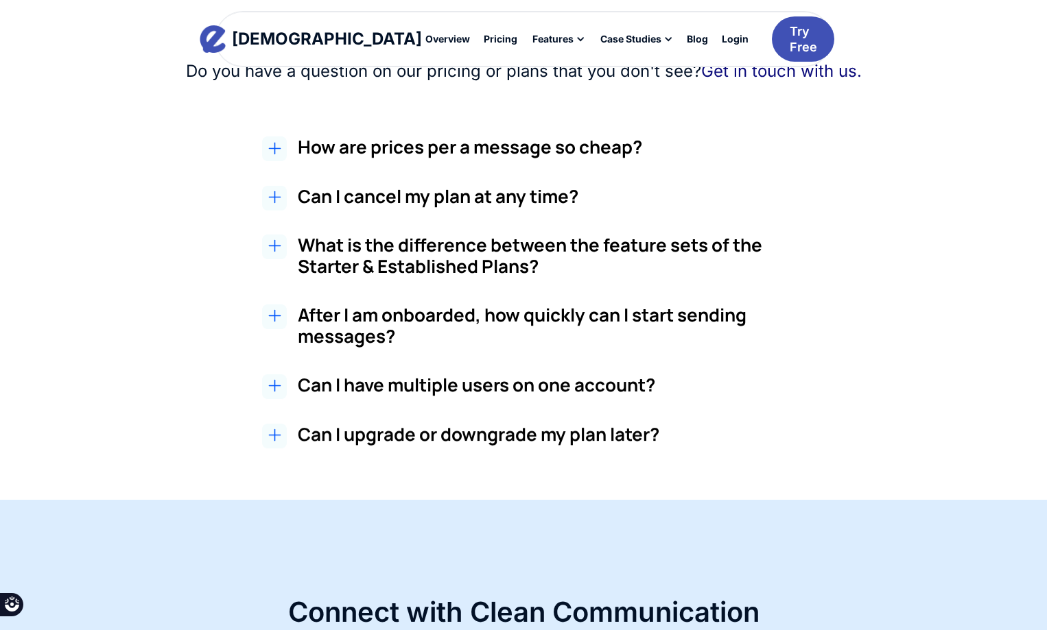
click at [342, 126] on div "Frequently Asked Questions FAQ Do you have a question on our pricing or plans t…" at bounding box center [523, 234] width 887 height 435
click at [344, 151] on h2 "How are prices per a message so cheap?" at bounding box center [555, 146] width 515 height 21
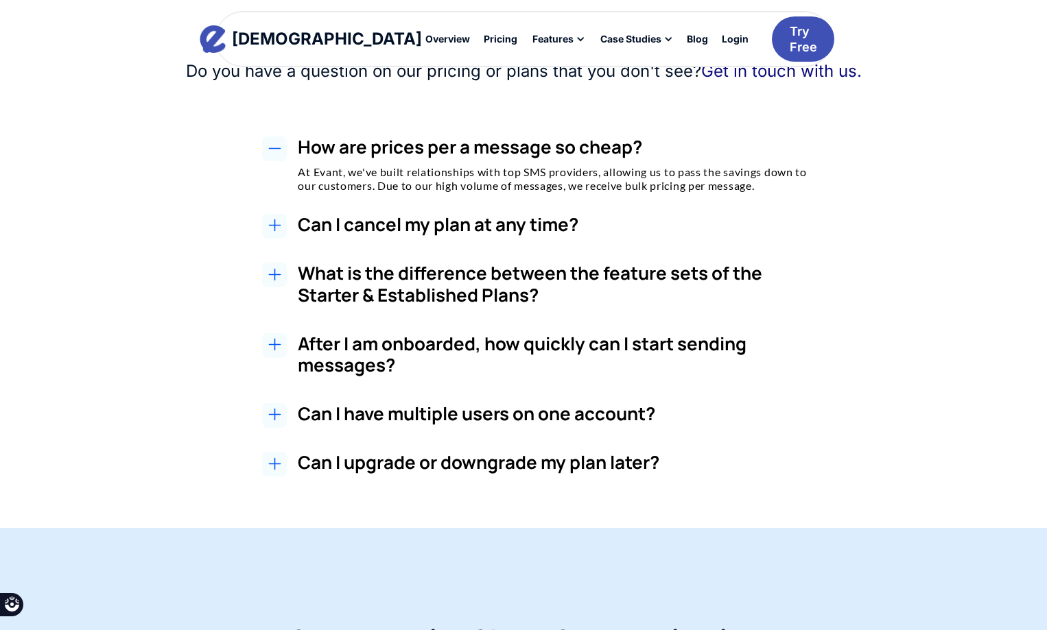
click at [346, 152] on h2 "How are prices per a message so cheap?" at bounding box center [555, 146] width 515 height 21
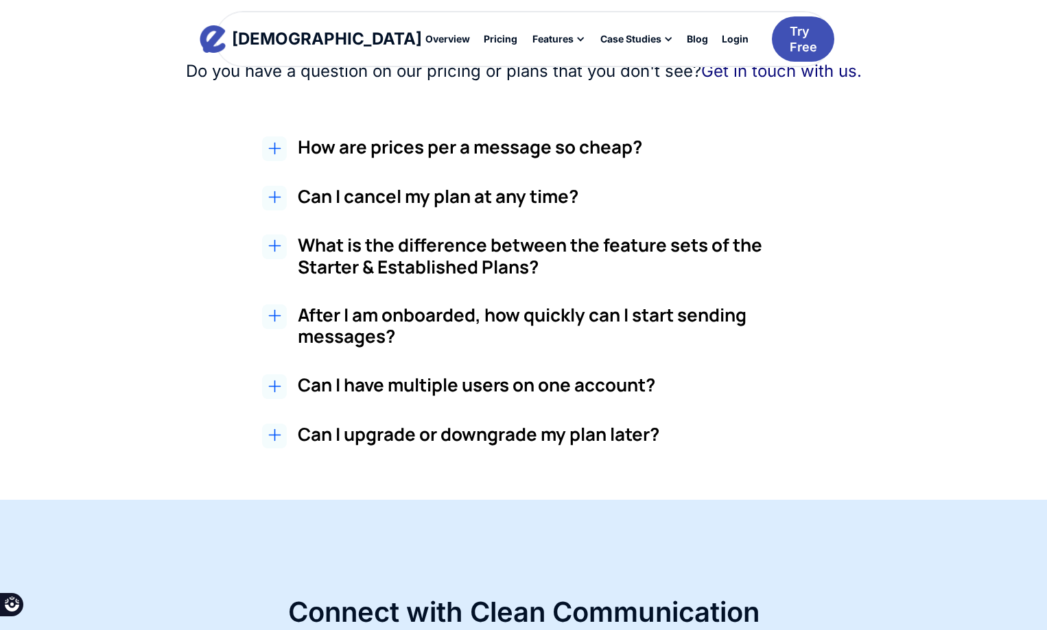
click at [369, 202] on h3 "Can I cancel my plan at any time?" at bounding box center [555, 196] width 515 height 21
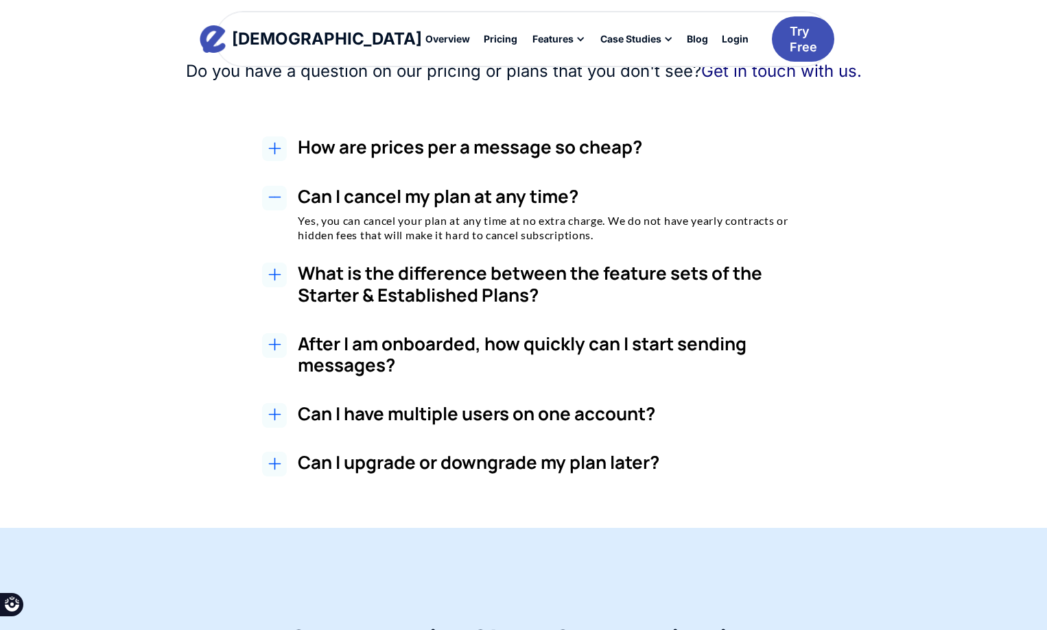
click at [369, 202] on h3 "Can I cancel my plan at any time?" at bounding box center [555, 196] width 515 height 21
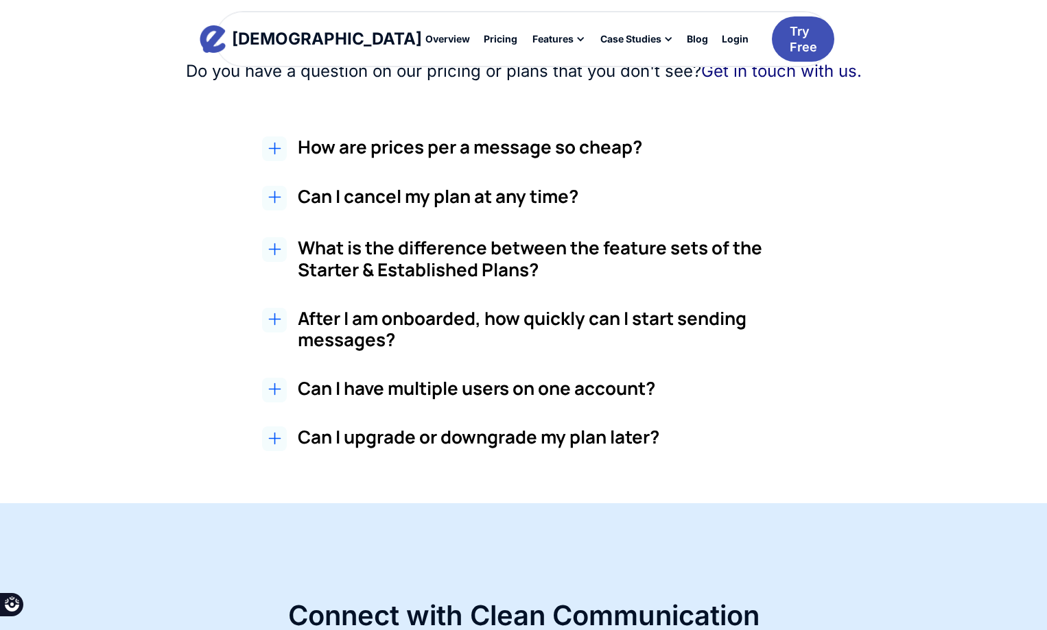
click at [377, 247] on h3 "What is the difference between the feature sets of the Starter & Established Pl…" at bounding box center [555, 258] width 515 height 43
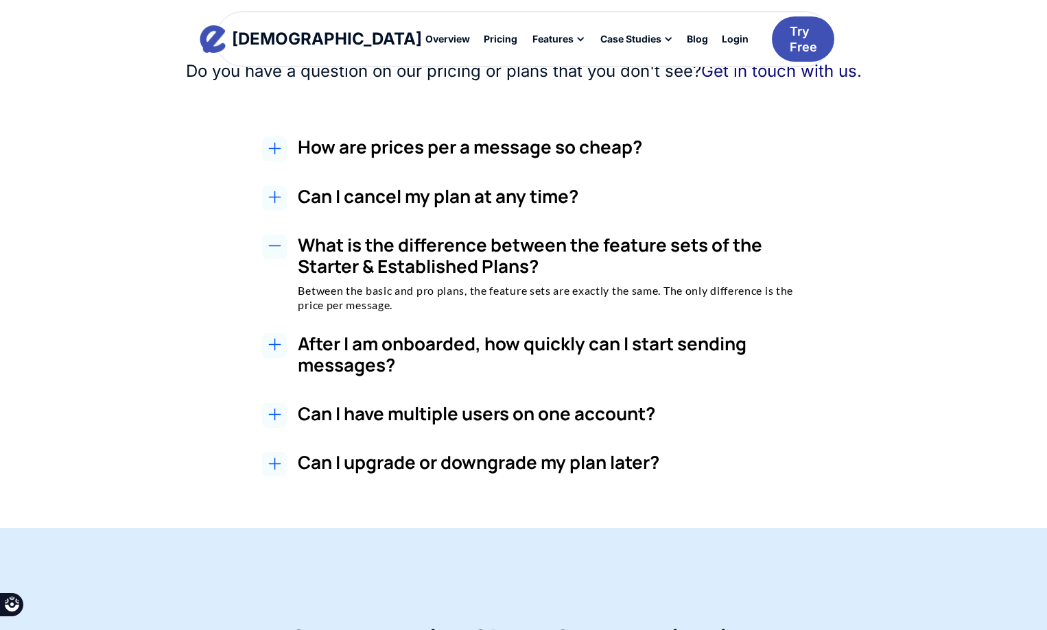
click at [377, 247] on h3 "What is the difference between the feature sets of the Starter & Established Pl…" at bounding box center [555, 256] width 515 height 43
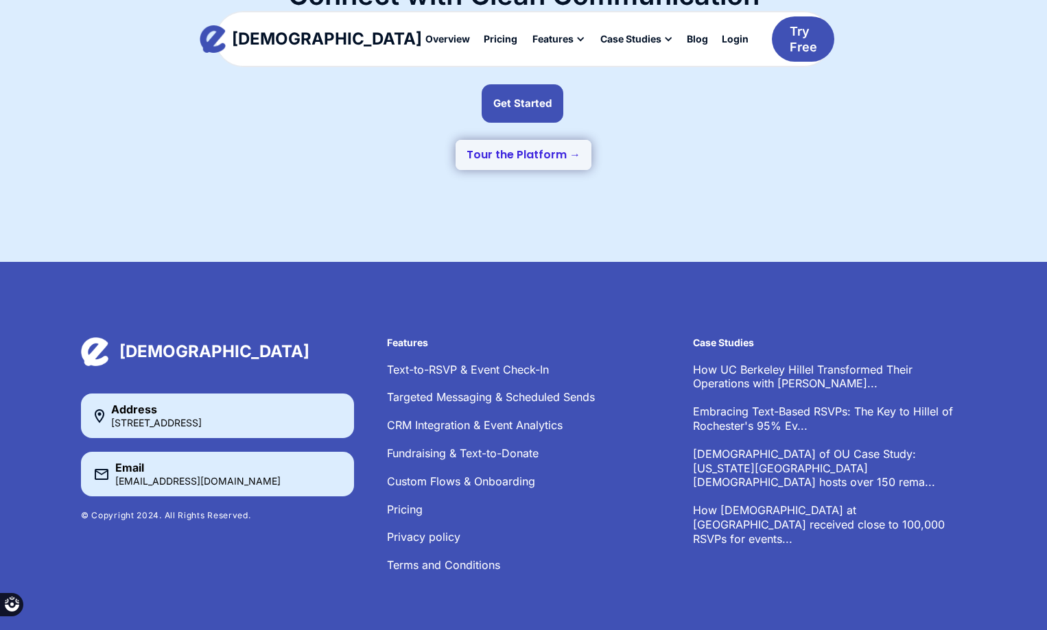
scroll to position [1815, 0]
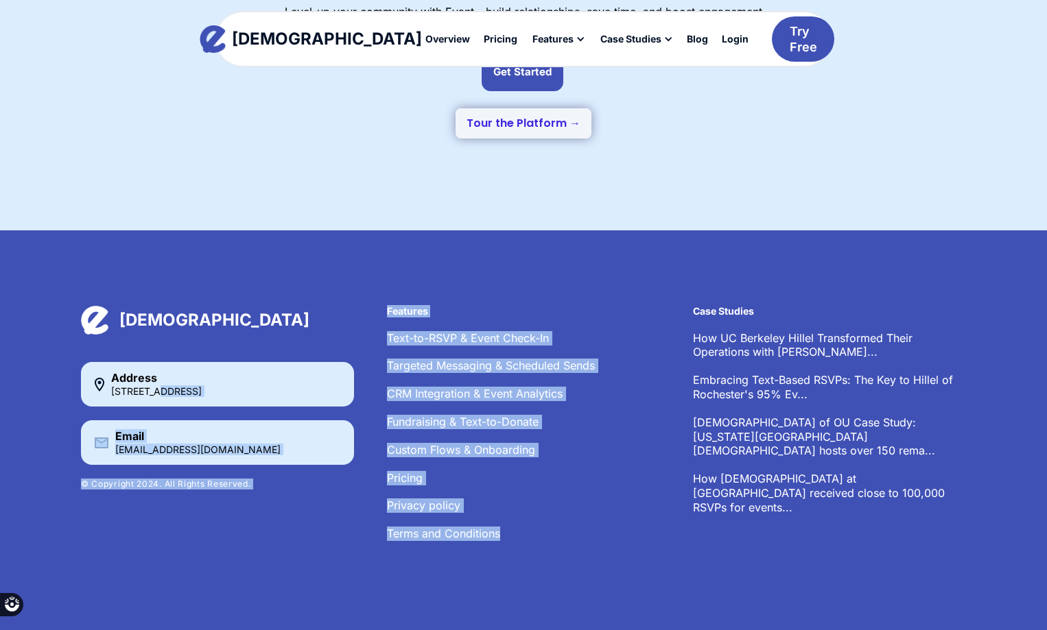
drag, startPoint x: 158, startPoint y: 388, endPoint x: 532, endPoint y: 562, distance: 412.4
click at [532, 562] on div "Evant Address 379 W Broadway, NYC, NY 10013 Email hello@evant.app © Copyright 2…" at bounding box center [523, 430] width 1047 height 400
click at [536, 562] on div "Evant Address 379 W Broadway, NYC, NY 10013 Email hello@evant.app © Copyright 2…" at bounding box center [523, 430] width 1047 height 400
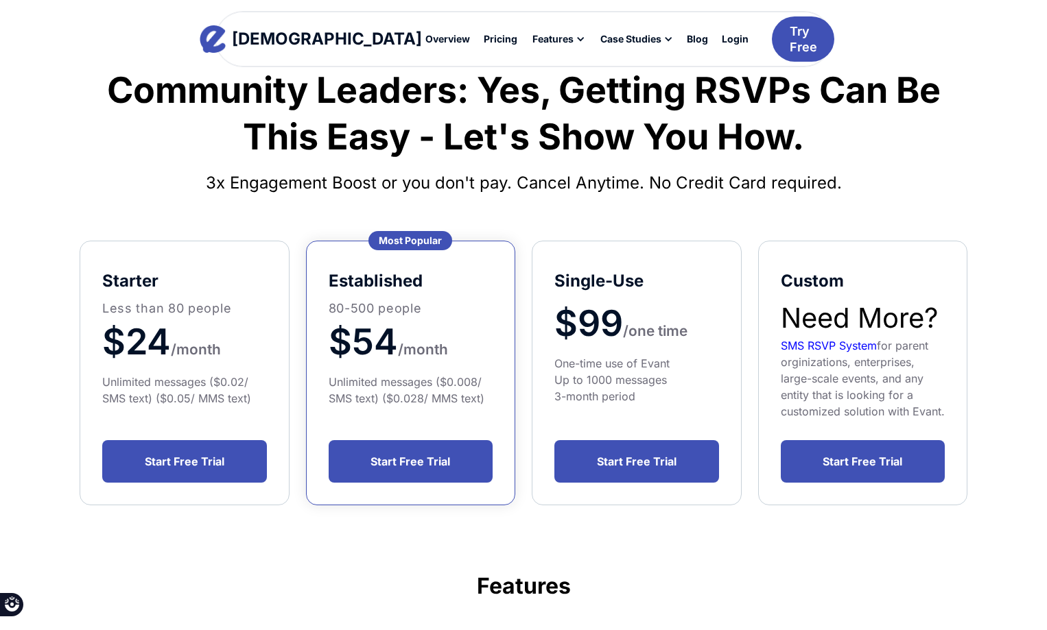
scroll to position [0, 0]
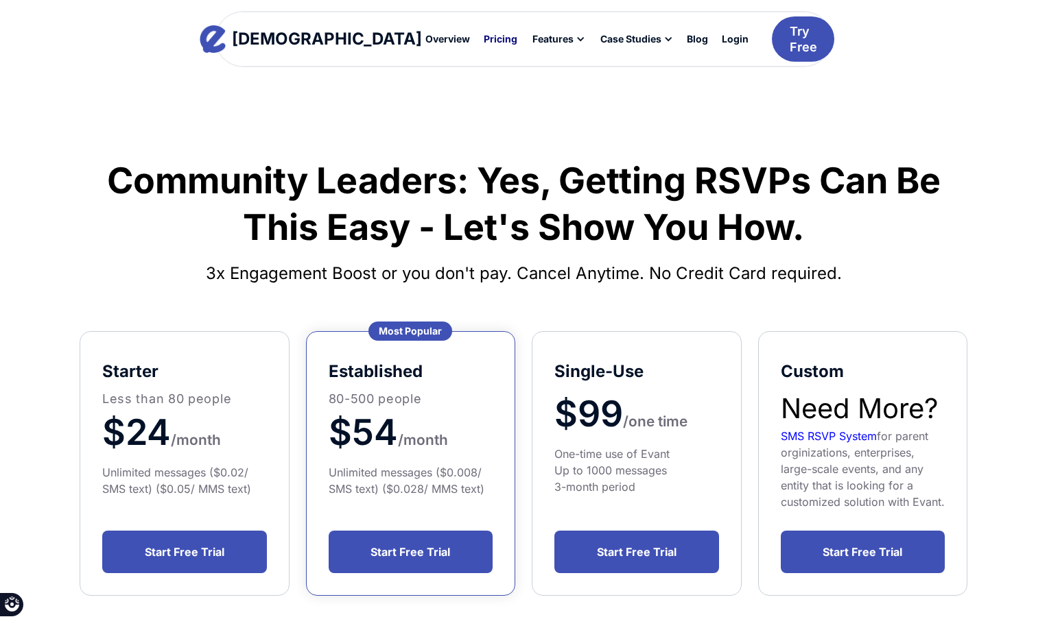
click at [484, 43] on div "Pricing" at bounding box center [501, 39] width 34 height 10
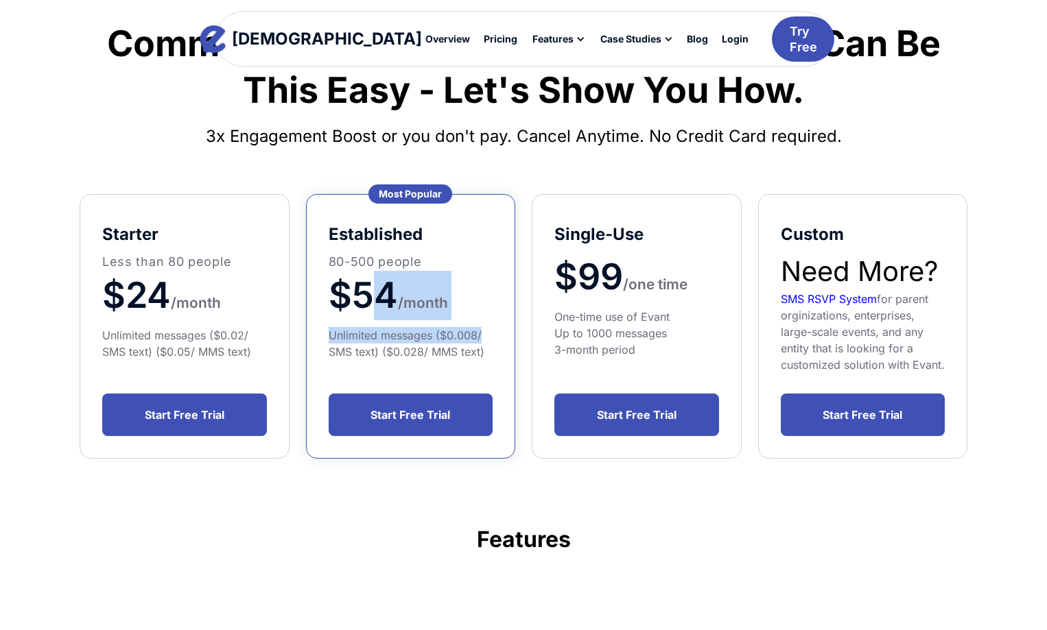
drag, startPoint x: 502, startPoint y: 337, endPoint x: 504, endPoint y: 352, distance: 14.5
click at [504, 352] on div "established 80-500 people $54 / month Unlimited messages ($0.008/ SMS text) ($0…" at bounding box center [411, 326] width 210 height 265
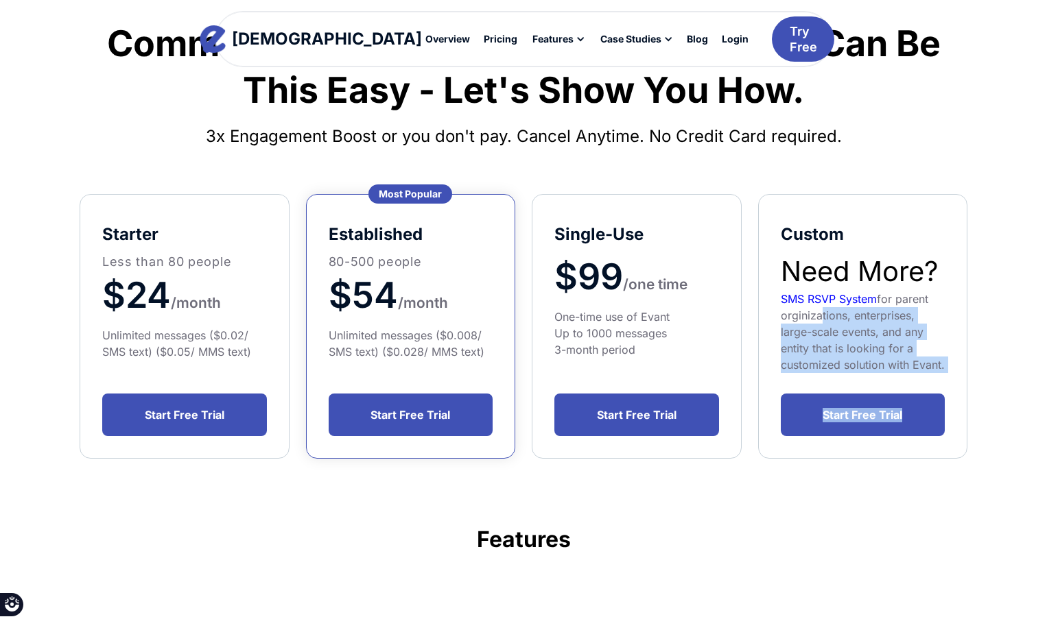
scroll to position [0, 0]
drag, startPoint x: 927, startPoint y: 363, endPoint x: 955, endPoint y: 388, distance: 37.4
click at [955, 388] on div "Custom Need More? SMS RSVP System for parent orginizations, enterprises, large-…" at bounding box center [863, 326] width 210 height 265
click at [946, 372] on div "Custom Need More? SMS RSVP System for parent orginizations, enterprises, large-…" at bounding box center [863, 326] width 210 height 265
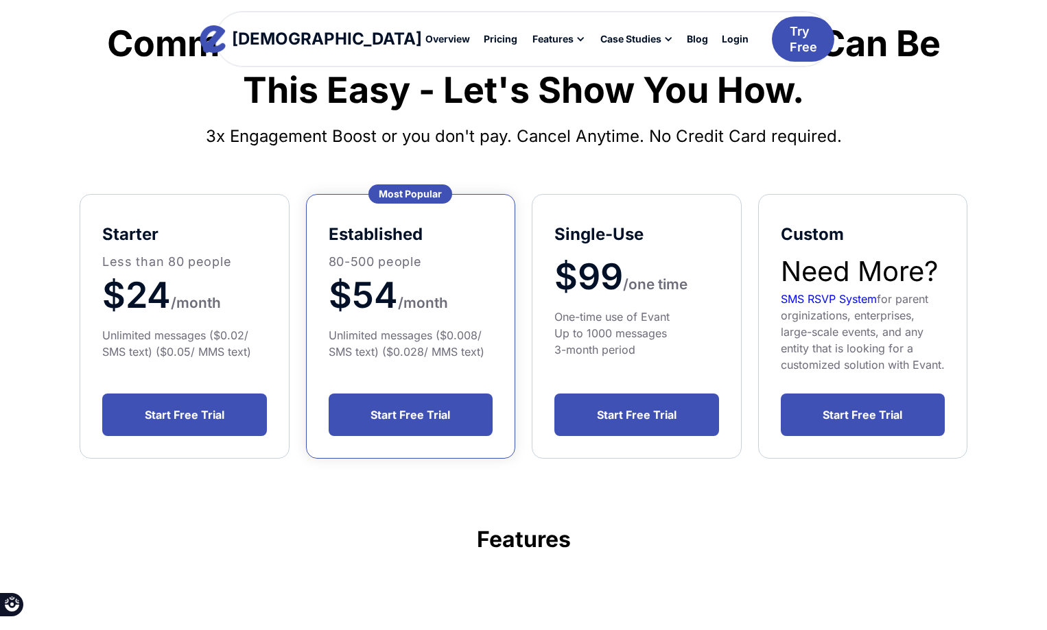
drag, startPoint x: 945, startPoint y: 368, endPoint x: 813, endPoint y: 320, distance: 140.4
click at [815, 320] on div "Custom Need More? SMS RSVP System for parent orginizations, enterprises, large-…" at bounding box center [863, 326] width 210 height 265
click at [813, 320] on div "SMS RSVP System for parent orginizations, enterprises, large-scale events, and …" at bounding box center [862, 332] width 165 height 82
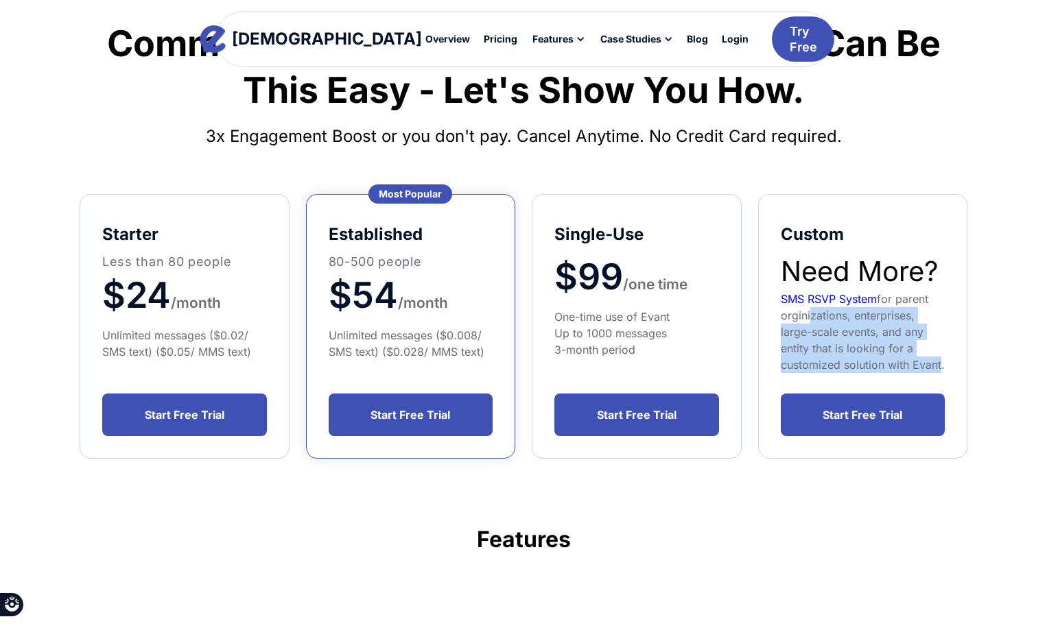
drag, startPoint x: 807, startPoint y: 320, endPoint x: 935, endPoint y: 379, distance: 140.9
click at [935, 379] on div "Custom Need More? SMS RSVP System for parent orginizations, enterprises, large-…" at bounding box center [863, 326] width 210 height 265
drag, startPoint x: 933, startPoint y: 376, endPoint x: 796, endPoint y: 344, distance: 140.9
click at [796, 344] on div "Custom Need More? SMS RSVP System for parent orginizations, enterprises, large-…" at bounding box center [863, 326] width 210 height 265
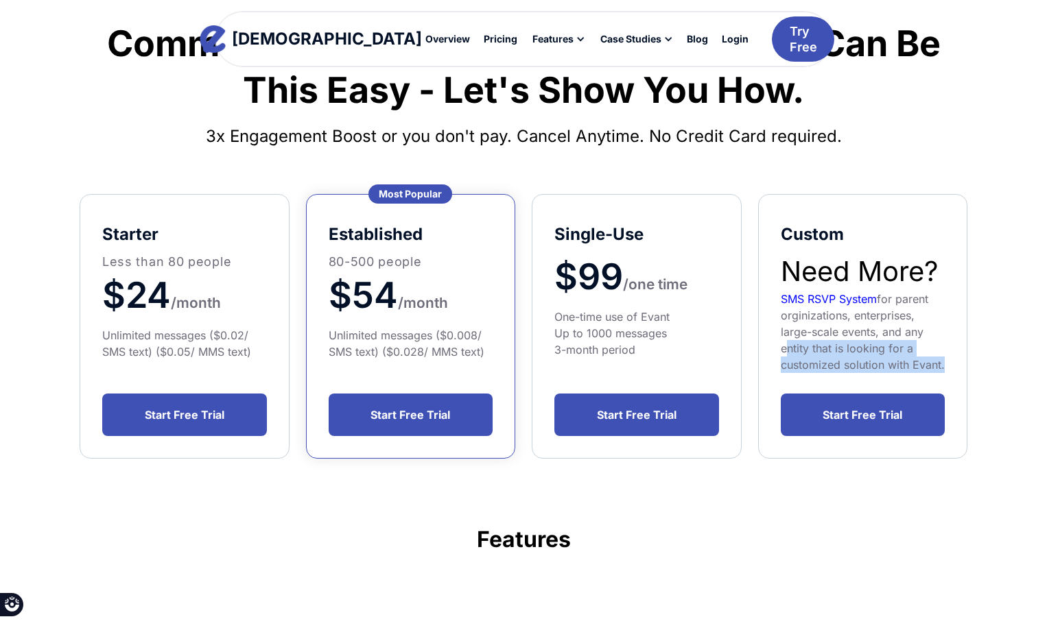
click at [795, 344] on div "SMS RSVP System for parent orginizations, enterprises, large-scale events, and …" at bounding box center [862, 332] width 165 height 82
drag, startPoint x: 790, startPoint y: 322, endPoint x: 910, endPoint y: 369, distance: 128.8
click at [910, 369] on div "SMS RSVP System for parent orginizations, enterprises, large-scale events, and …" at bounding box center [862, 332] width 165 height 82
drag, startPoint x: 901, startPoint y: 357, endPoint x: 835, endPoint y: 338, distance: 68.4
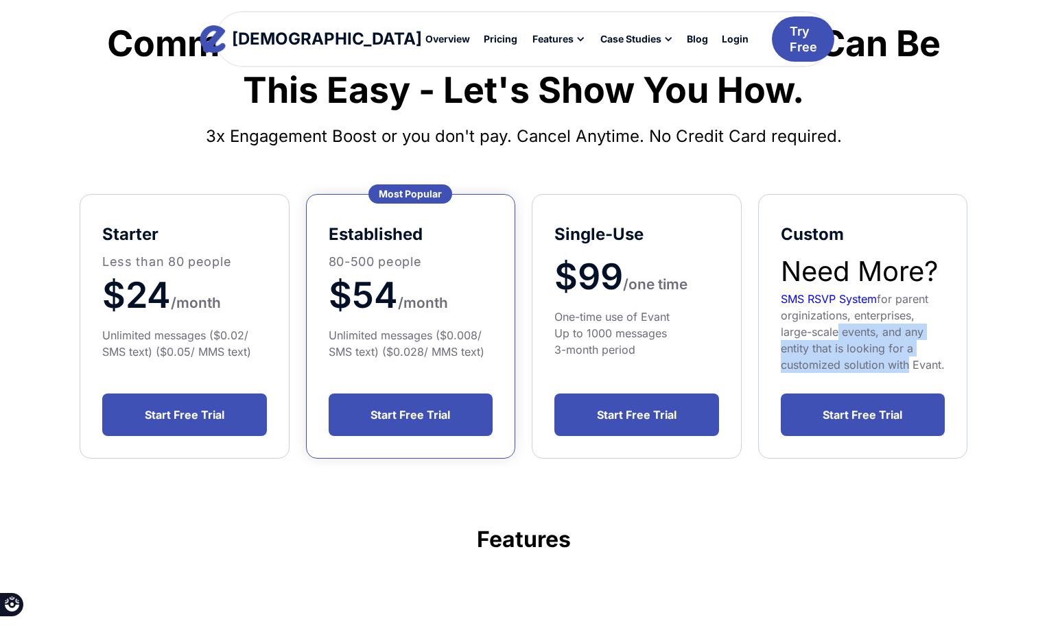
click at [835, 338] on div "SMS RSVP System for parent orginizations, enterprises, large-scale events, and …" at bounding box center [862, 332] width 165 height 82
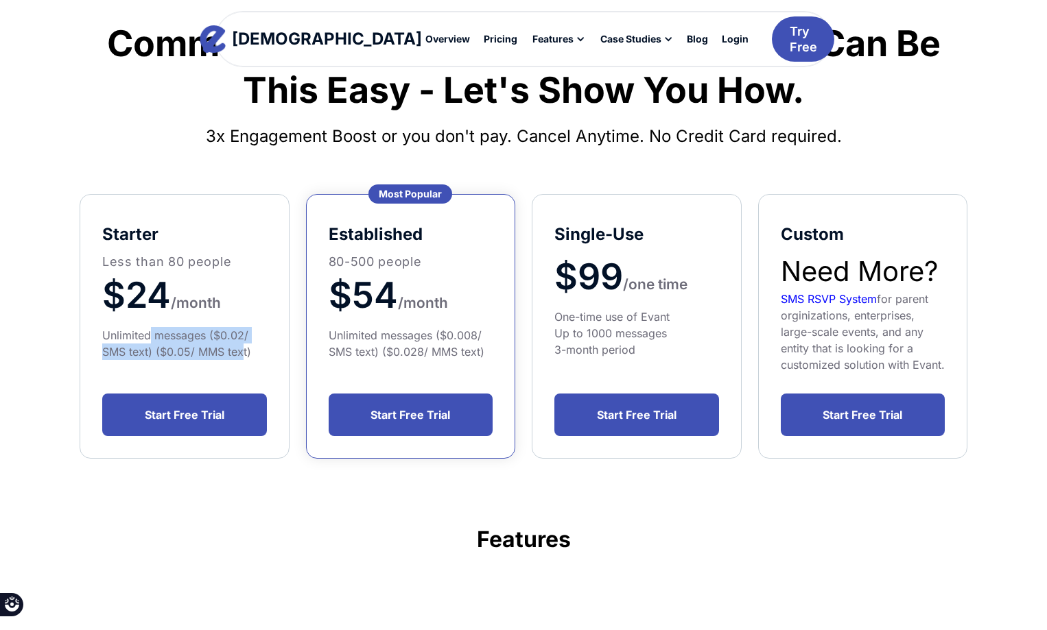
drag, startPoint x: 149, startPoint y: 333, endPoint x: 243, endPoint y: 353, distance: 95.9
click at [243, 353] on div "Unlimited messages ($0.02/ SMS text) ($0.05/ MMS text)" at bounding box center [184, 343] width 165 height 33
drag, startPoint x: 243, startPoint y: 353, endPoint x: 110, endPoint y: 337, distance: 133.2
click at [112, 337] on div "Unlimited messages ($0.02/ SMS text) ($0.05/ MMS text)" at bounding box center [184, 343] width 165 height 33
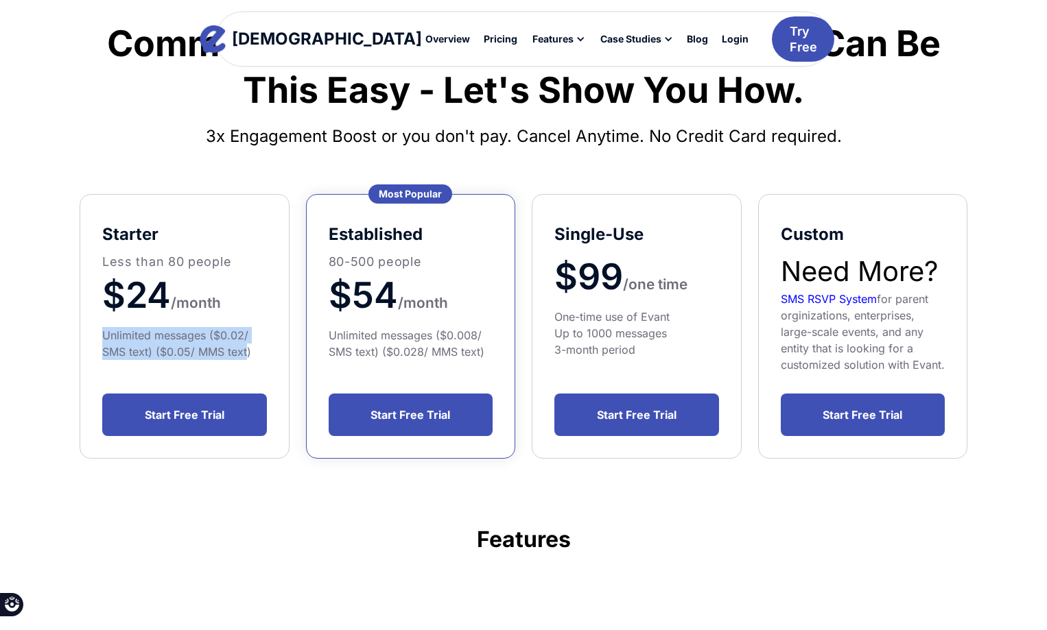
click at [110, 337] on div "Unlimited messages ($0.02/ SMS text) ($0.05/ MMS text)" at bounding box center [184, 343] width 165 height 33
drag, startPoint x: 108, startPoint y: 336, endPoint x: 239, endPoint y: 360, distance: 133.9
click at [239, 360] on div "starter Less than 80 people $24 /month Unlimited messages ($0.02/ SMS text) ($0…" at bounding box center [185, 326] width 210 height 265
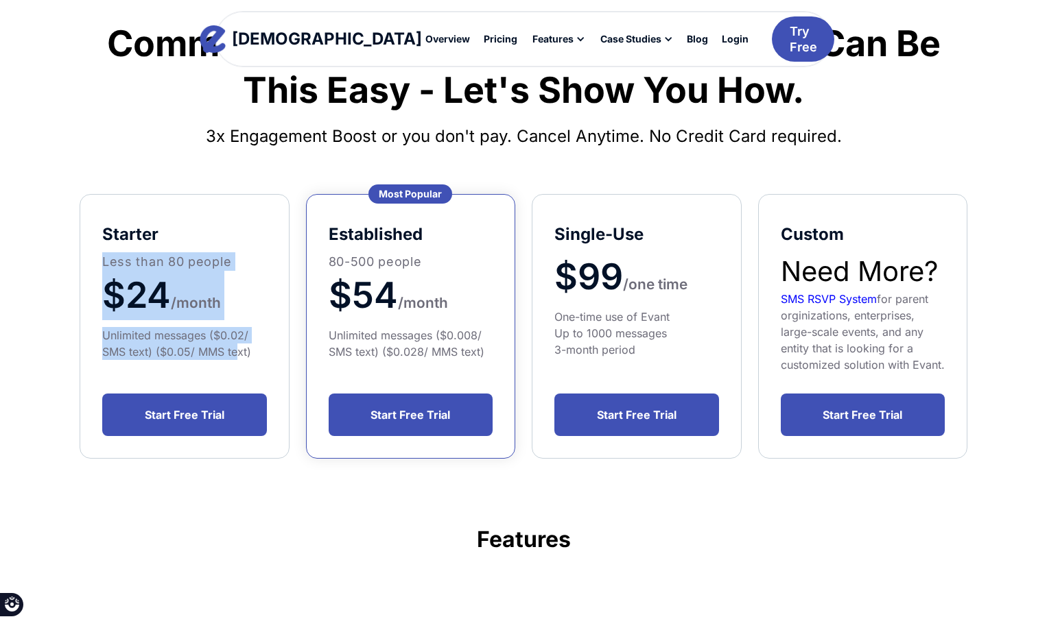
drag, startPoint x: 230, startPoint y: 352, endPoint x: 91, endPoint y: 250, distance: 172.3
click at [91, 250] on div "starter Less than 80 people $24 /month Unlimited messages ($0.02/ SMS text) ($0…" at bounding box center [185, 326] width 210 height 265
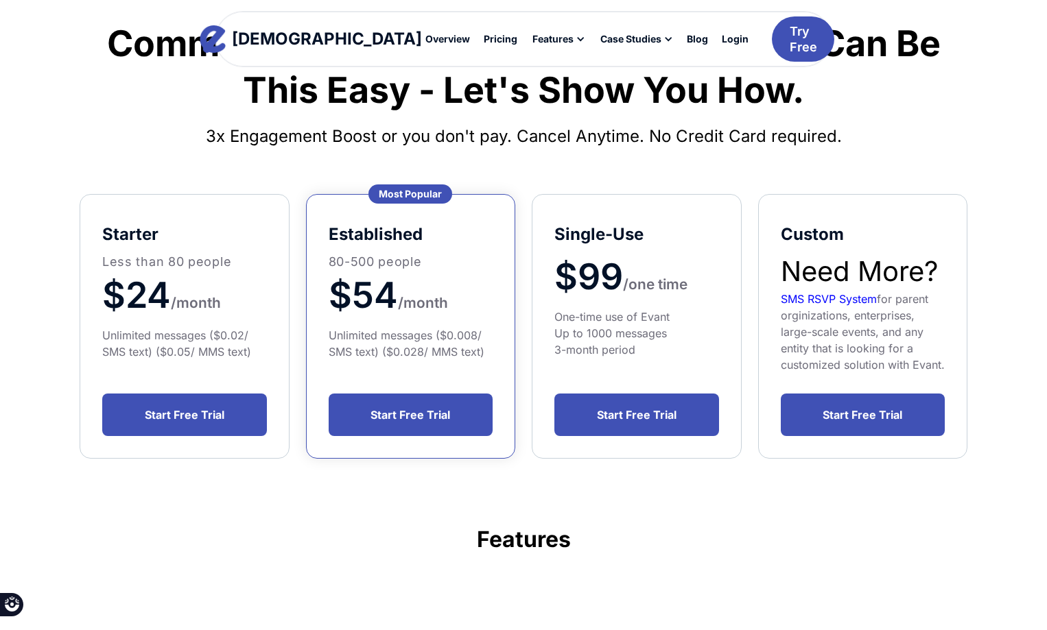
click at [106, 262] on p "Less than 80 people" at bounding box center [184, 261] width 165 height 19
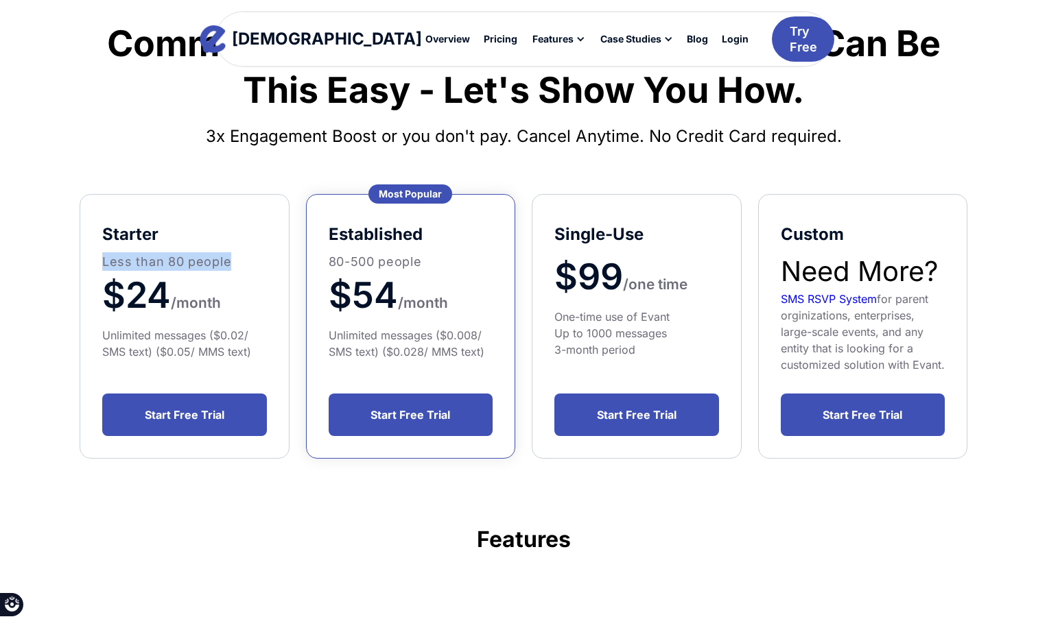
click at [106, 262] on p "Less than 80 people" at bounding box center [184, 261] width 165 height 19
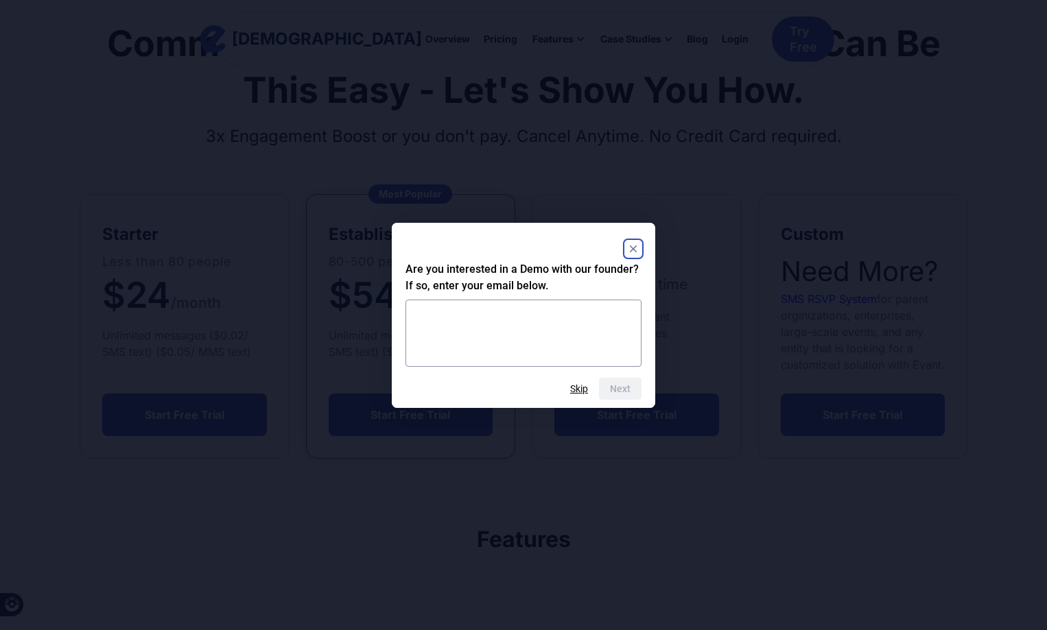
click at [106, 262] on html "Evant Overview Pricing Features Text-to-RSVP & Event Check-In Targeted Messagin…" at bounding box center [523, 178] width 1047 height 630
click at [637, 248] on rect "Close" at bounding box center [633, 249] width 16 height 16
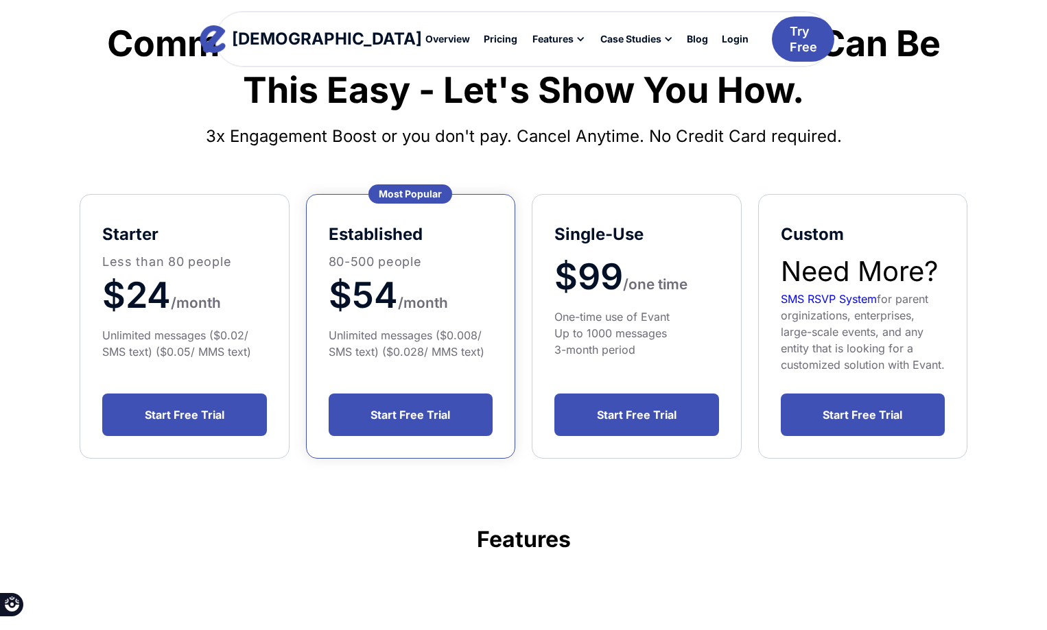
click at [439, 524] on div "Community Leaders: Yes, Getting RSVPs Can Be This Easy - Let's Show You How. 3x…" at bounding box center [523, 375] width 926 height 804
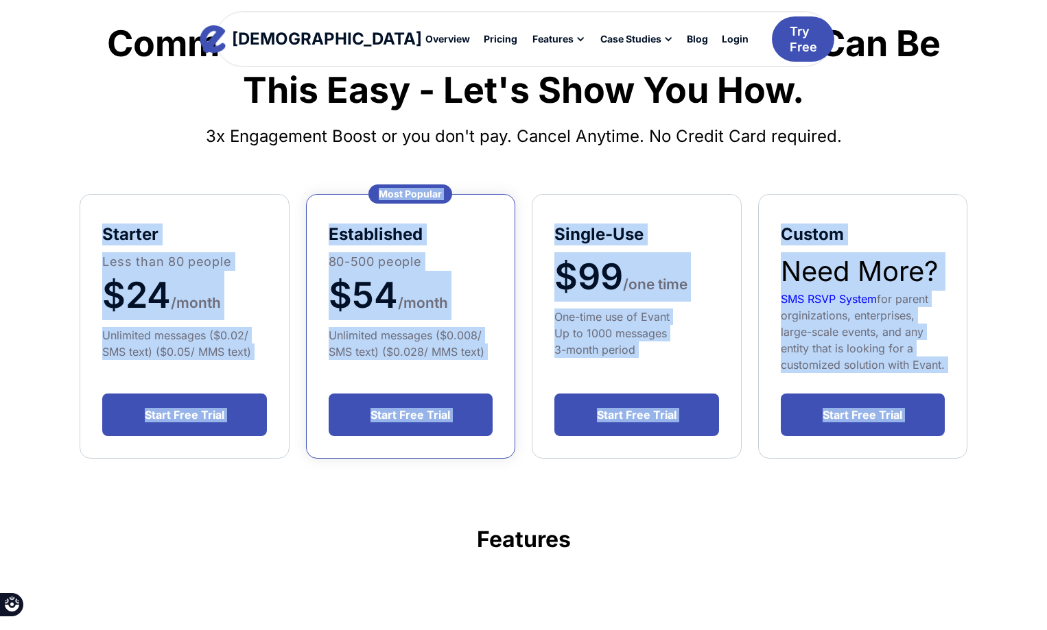
drag, startPoint x: 398, startPoint y: 515, endPoint x: 69, endPoint y: 217, distance: 443.8
click at [82, 233] on div "Community Leaders: Yes, Getting RSVPs Can Be This Easy - Let's Show You How. 3x…" at bounding box center [523, 375] width 926 height 804
click at [66, 215] on div "Community Leaders: Yes, Getting RSVPs Can Be This Easy - Let's Show You How. 3x…" at bounding box center [523, 375] width 926 height 804
drag, startPoint x: 118, startPoint y: 171, endPoint x: 717, endPoint y: 523, distance: 694.8
click at [716, 523] on div "Community Leaders: Yes, Getting RSVPs Can Be This Easy - Let's Show You How. 3x…" at bounding box center [523, 375] width 926 height 804
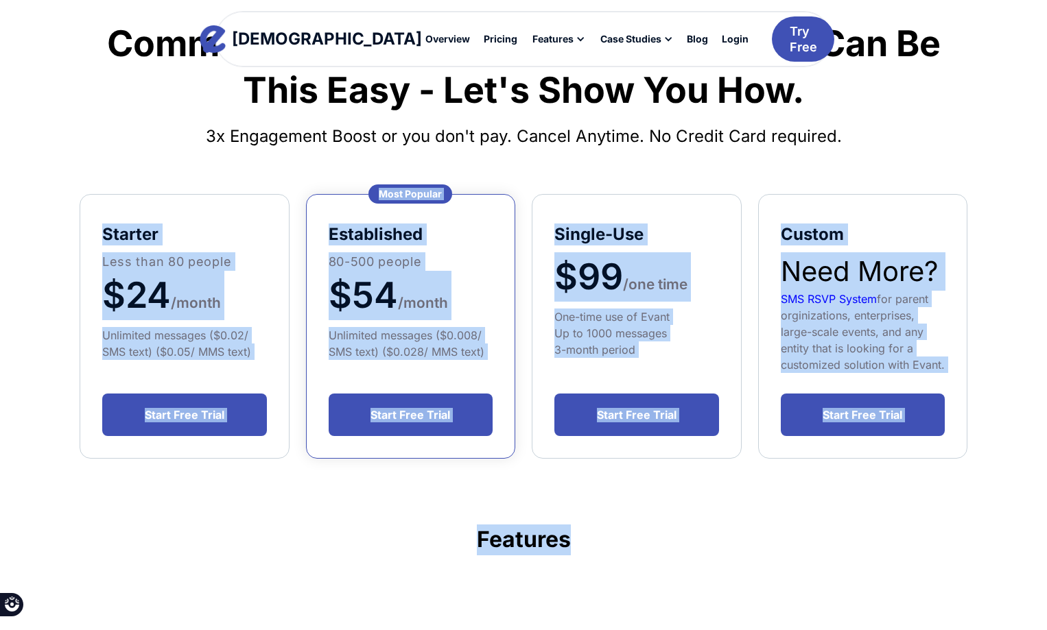
click at [718, 526] on h3 "Features" at bounding box center [523, 540] width 887 height 31
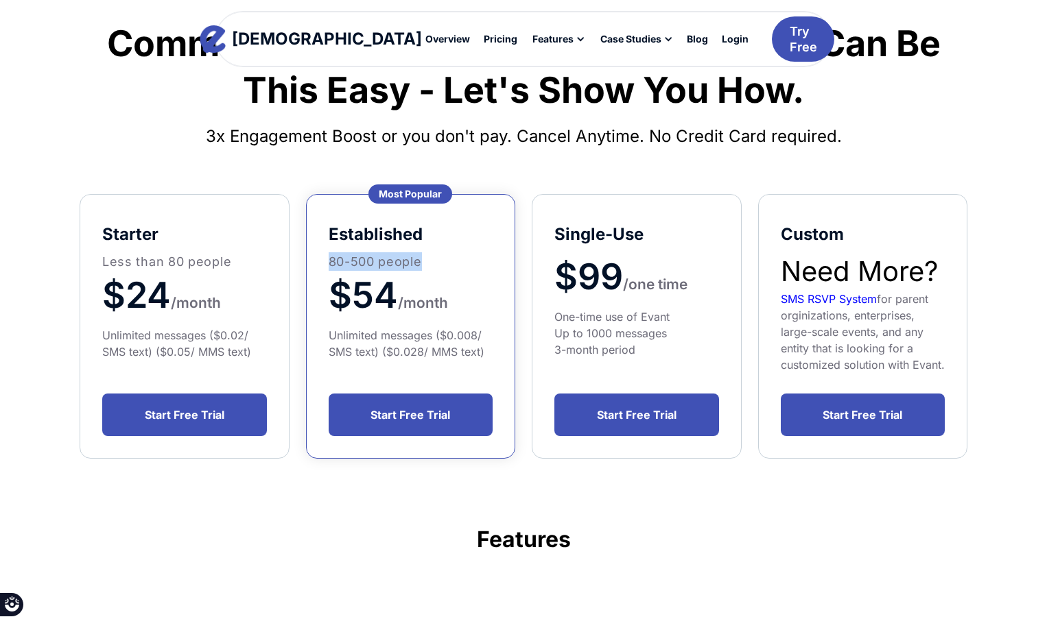
drag, startPoint x: 328, startPoint y: 259, endPoint x: 433, endPoint y: 263, distance: 105.7
click at [433, 263] on p "80-500 people" at bounding box center [411, 261] width 165 height 19
click at [463, 337] on div "Unlimited messages ($0.008/ SMS text) ($0.028/ MMS text)" at bounding box center [411, 343] width 165 height 33
